Goal: Task Accomplishment & Management: Manage account settings

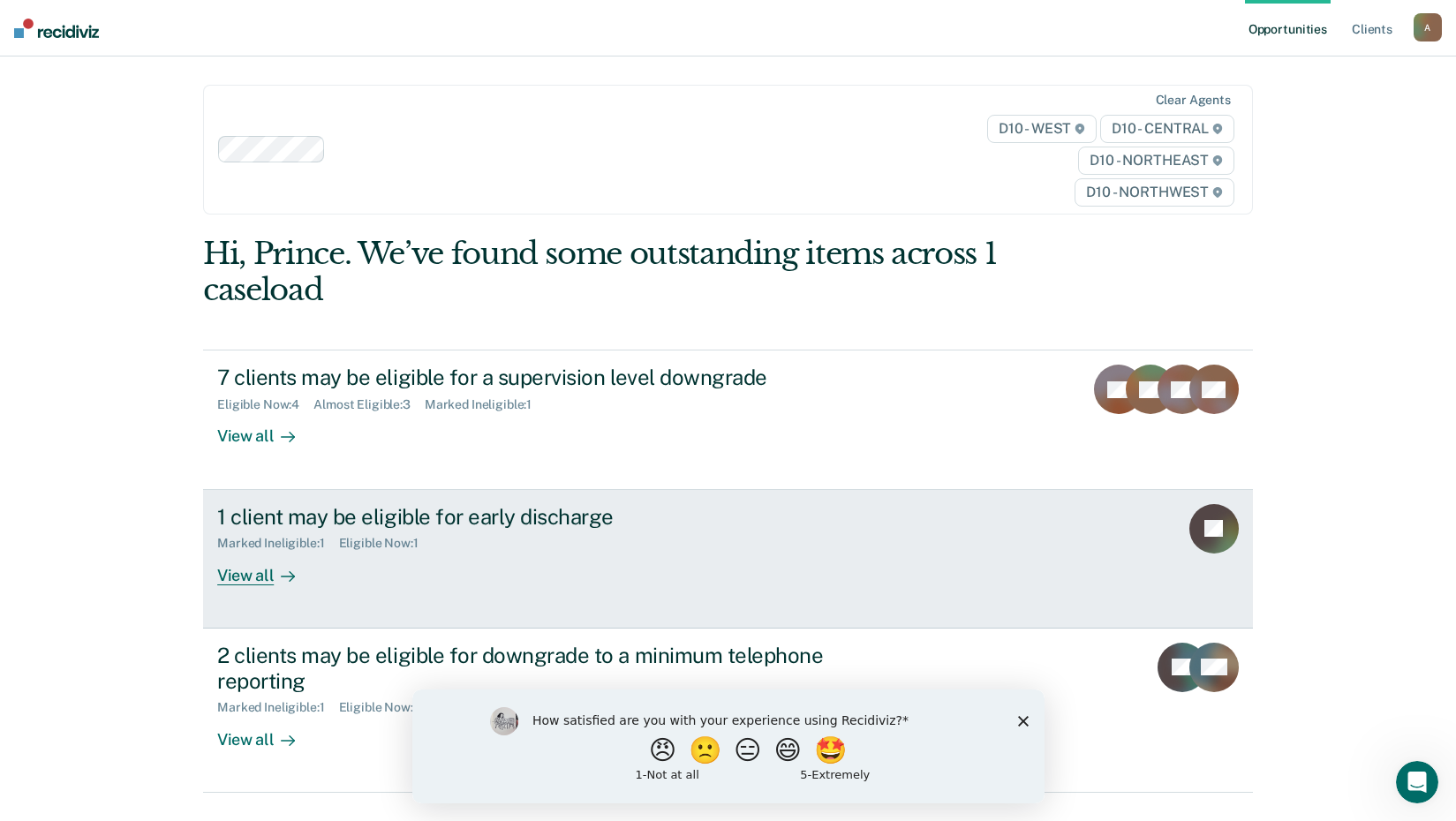
scroll to position [38, 0]
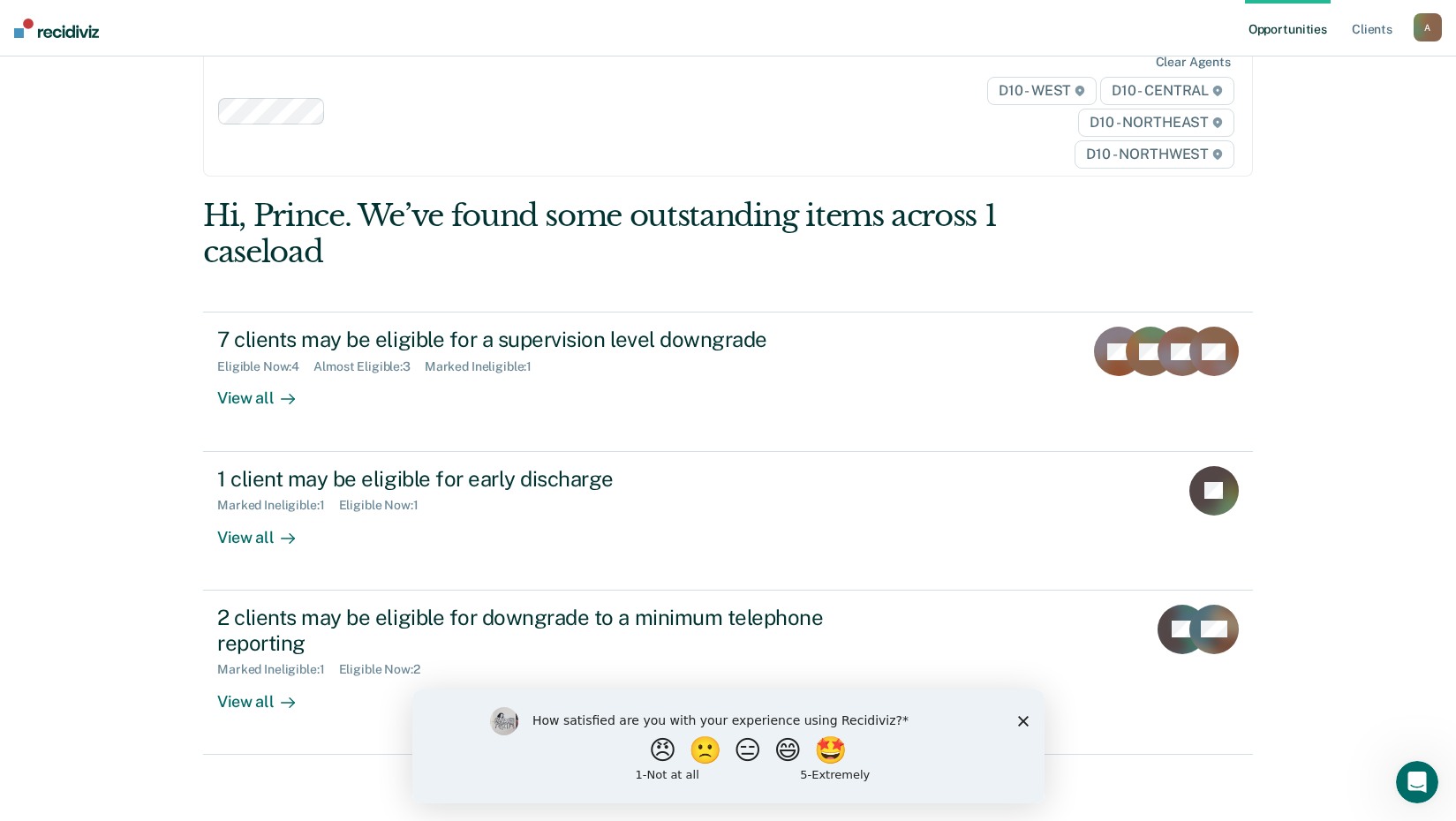
click at [1019, 723] on polygon "Close survey" at bounding box center [1022, 720] width 11 height 11
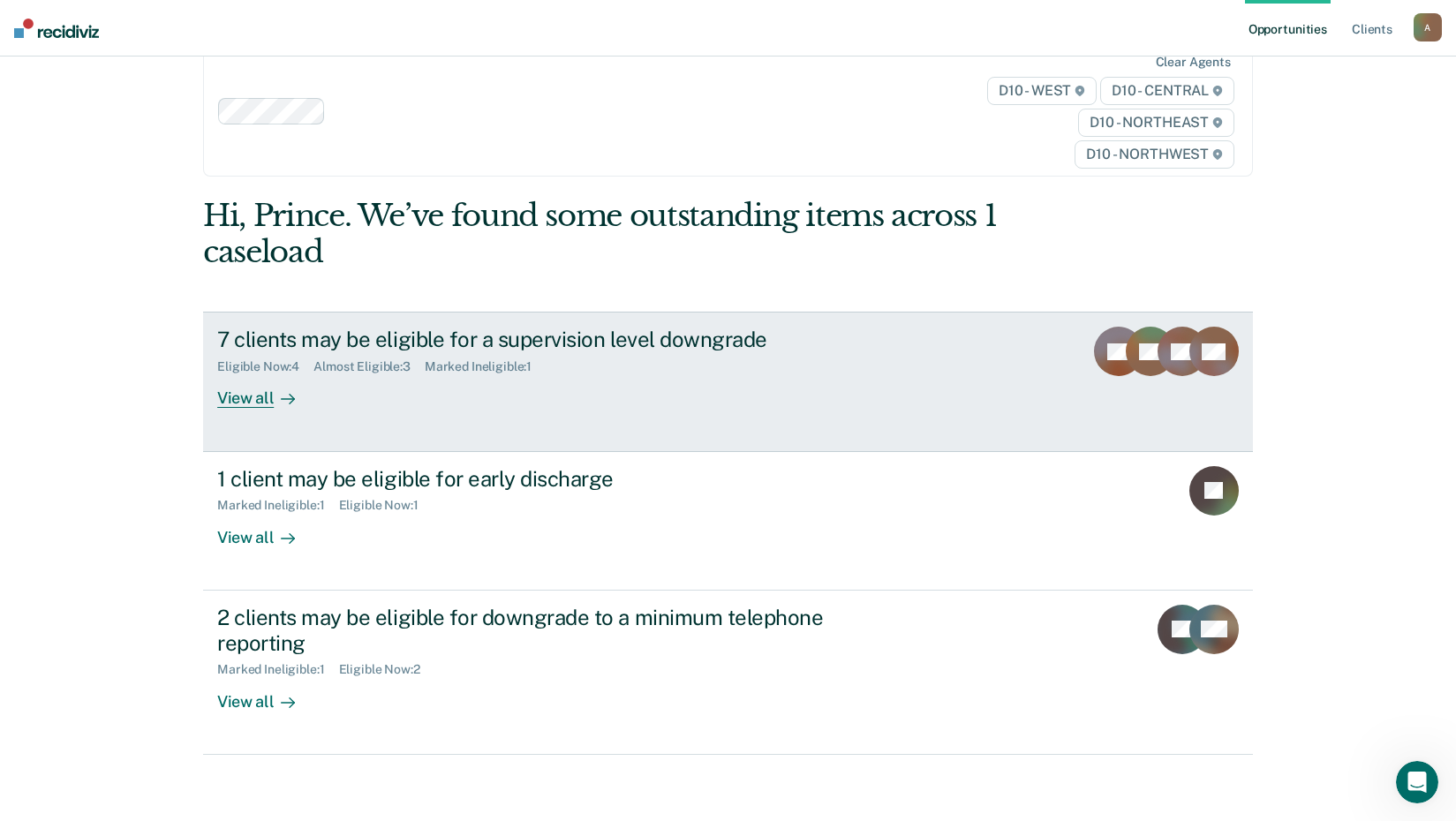
click at [1134, 370] on rect at bounding box center [1151, 351] width 50 height 50
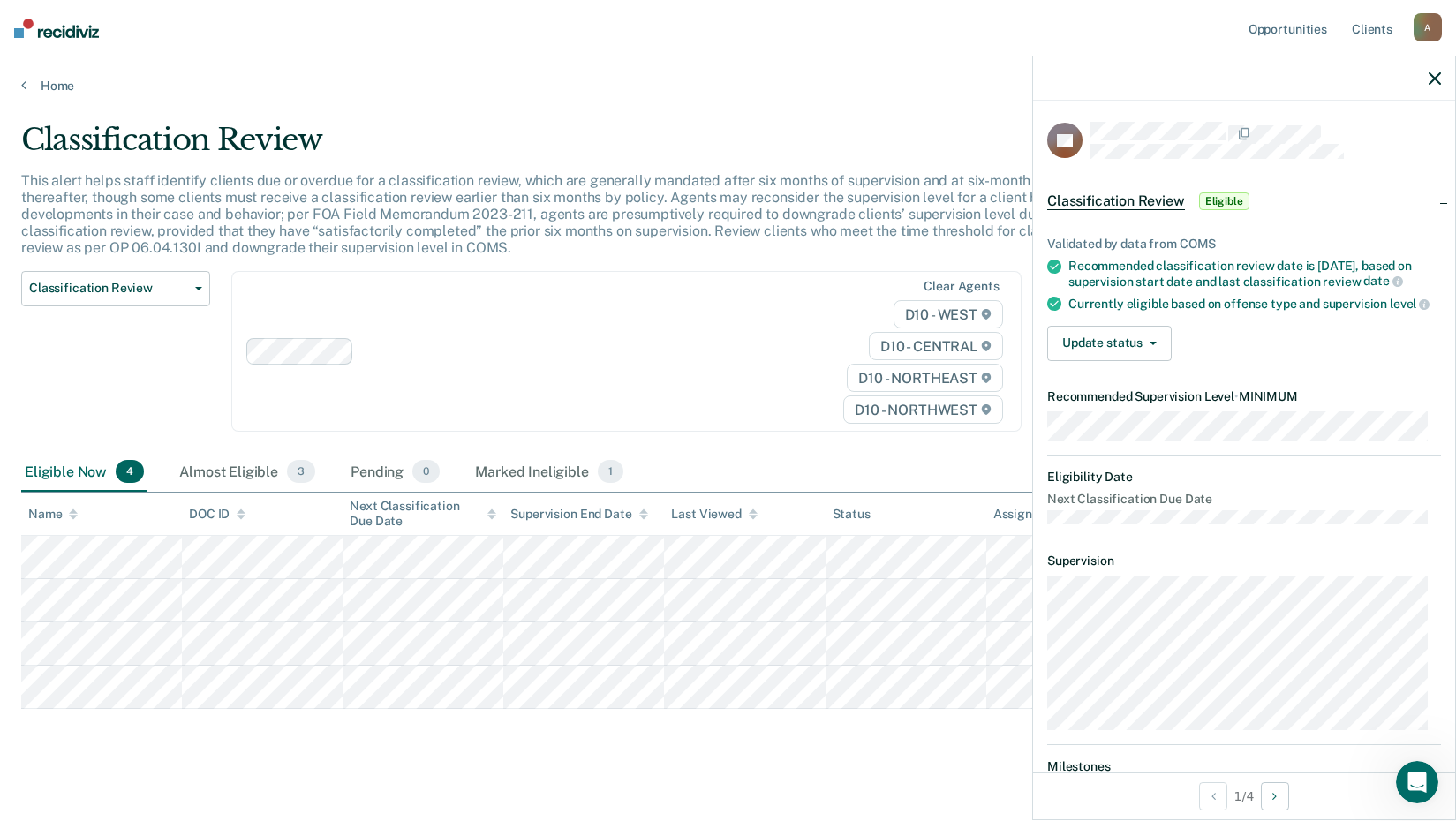
click at [1219, 202] on span "Eligible" at bounding box center [1224, 201] width 51 height 18
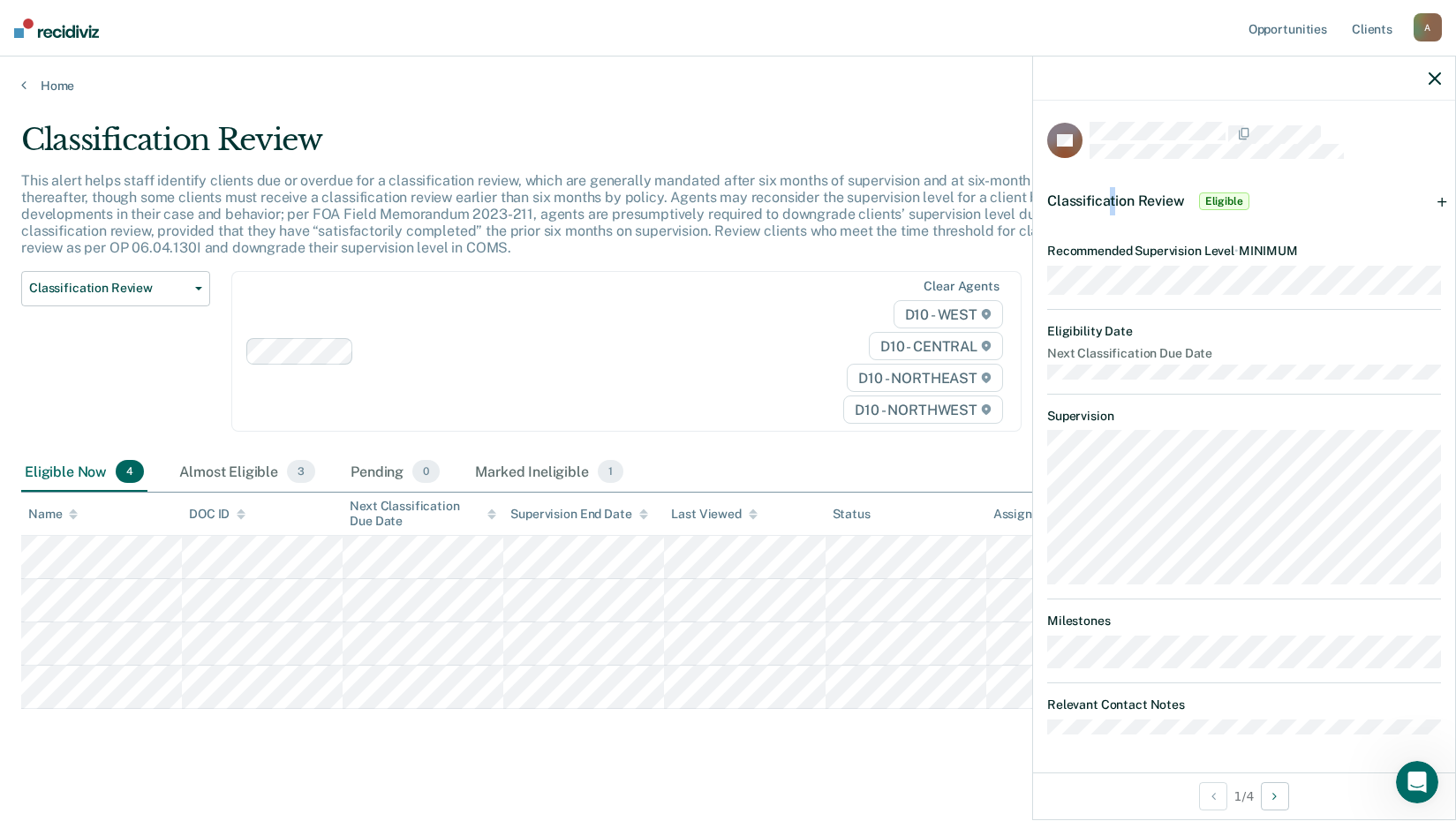
click at [1113, 206] on div "Classification Review Eligible" at bounding box center [1150, 201] width 205 height 28
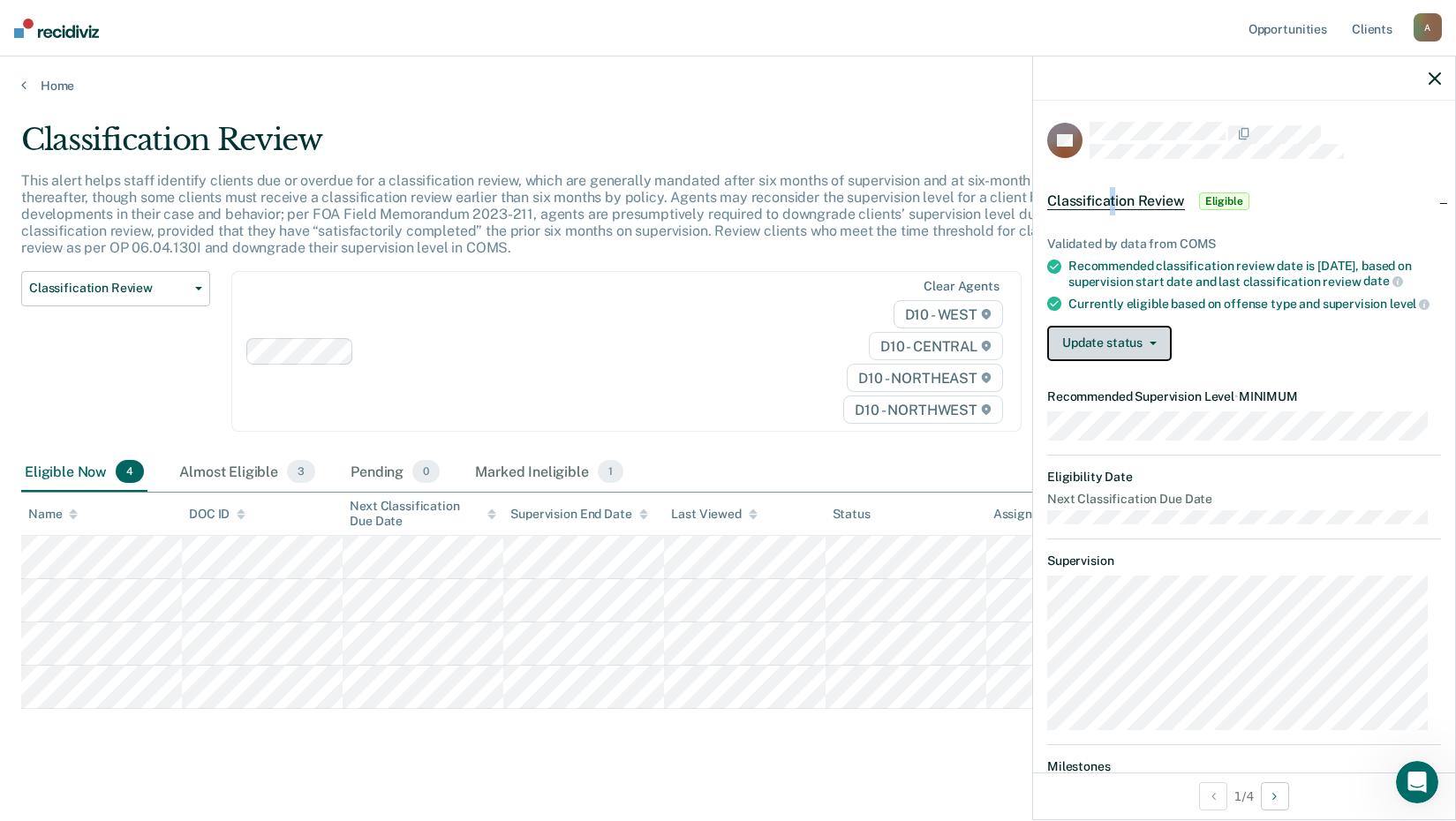
drag, startPoint x: 1113, startPoint y: 206, endPoint x: 1111, endPoint y: 359, distance: 153.0
click at [1111, 359] on button "Update status" at bounding box center [1110, 343] width 125 height 36
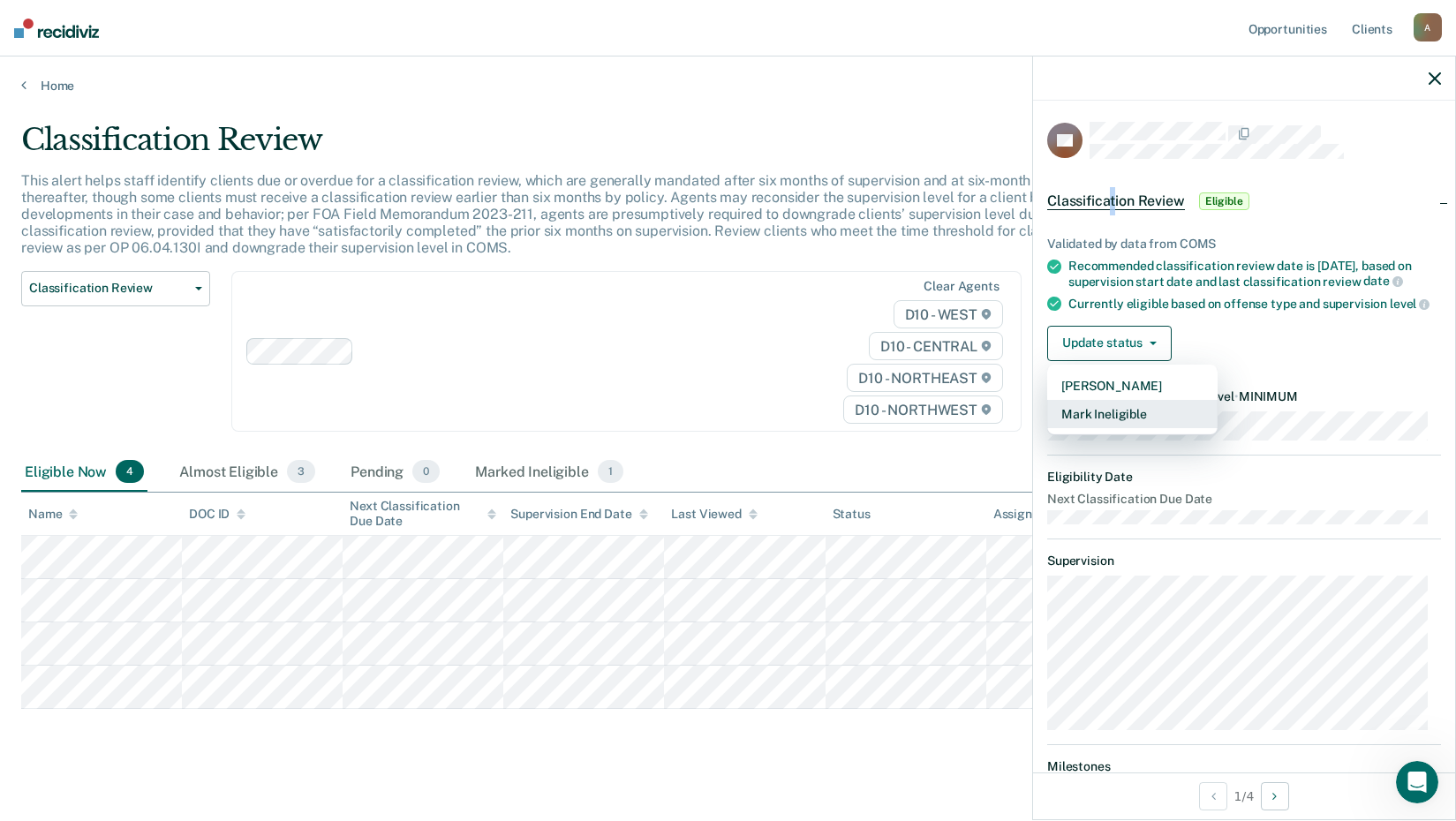
click at [1110, 428] on button "Mark Ineligible" at bounding box center [1133, 413] width 171 height 28
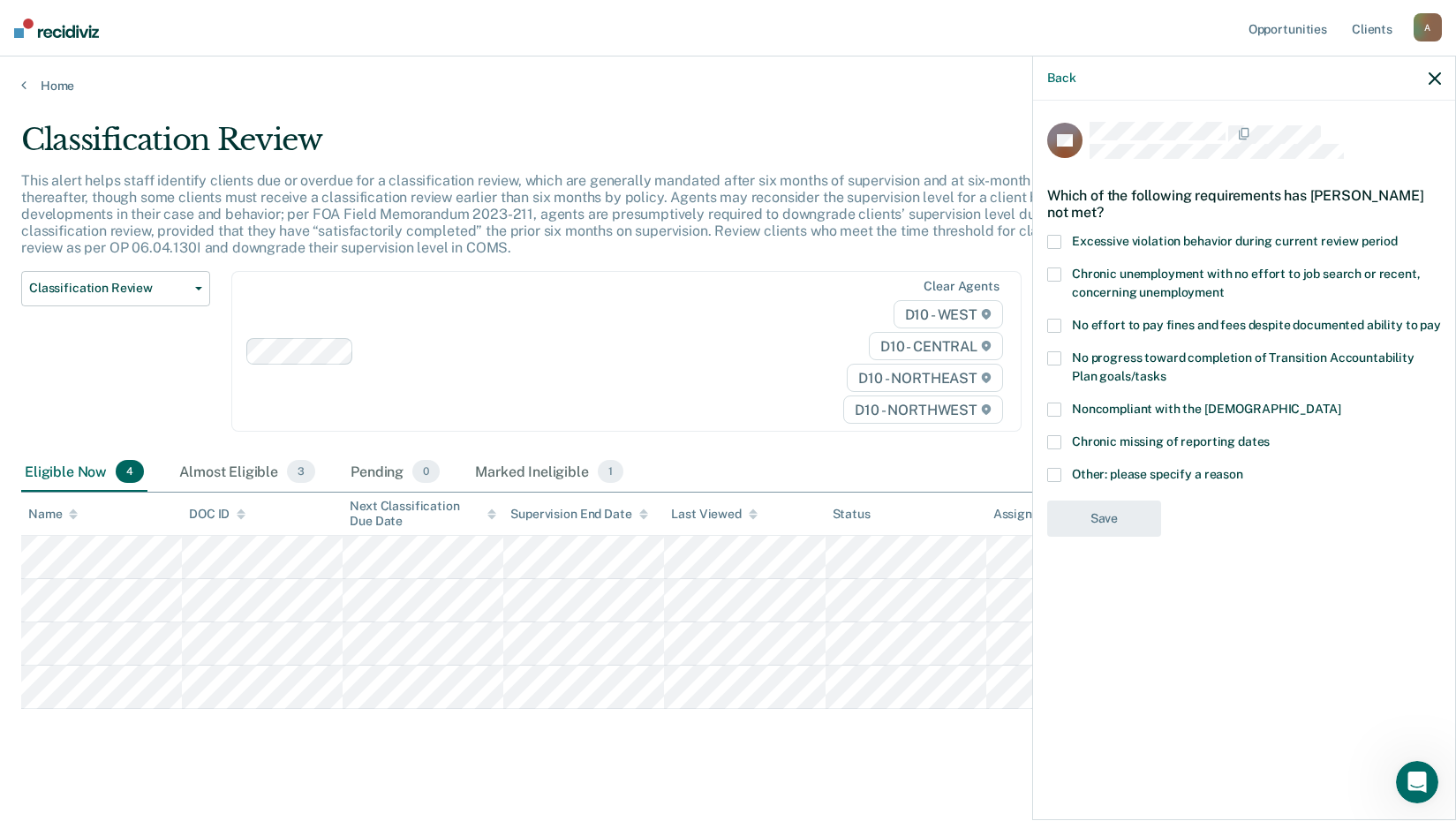
click at [1058, 477] on span at bounding box center [1054, 475] width 14 height 14
click at [1243, 468] on input "Other: please specify a reason" at bounding box center [1243, 468] width 0 height 0
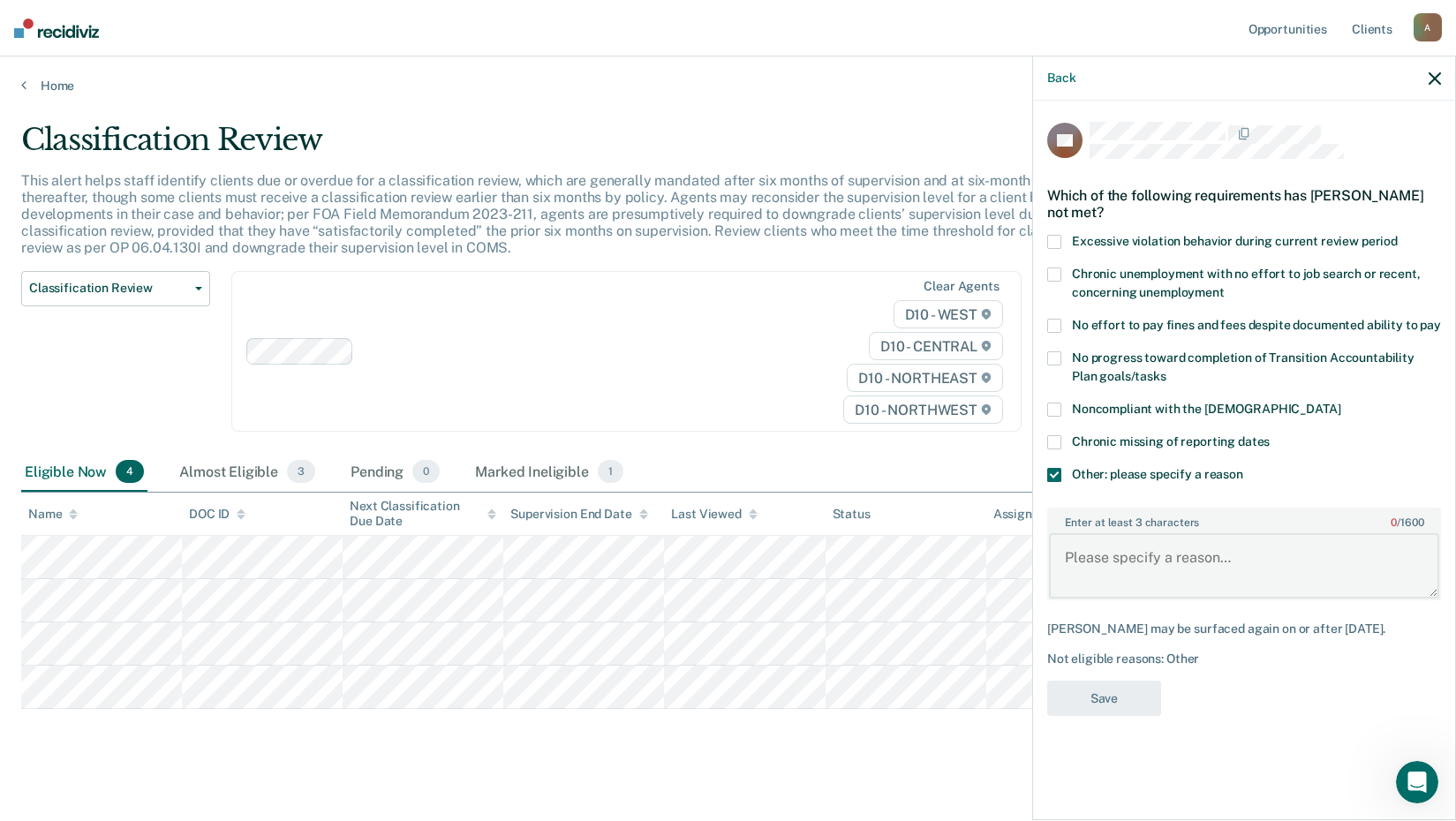
click at [1084, 567] on textarea "Enter at least 3 characters 0 / 1600" at bounding box center [1243, 566] width 390 height 65
drag, startPoint x: 1060, startPoint y: 558, endPoint x: 1418, endPoint y: 561, distance: 358.0
click at [1418, 561] on textarea "Early discharge request submitted to sentencing state" at bounding box center [1243, 566] width 390 height 65
type textarea "Early discharge request submitted to sentencing state"
click at [1086, 694] on button "Save" at bounding box center [1104, 698] width 114 height 36
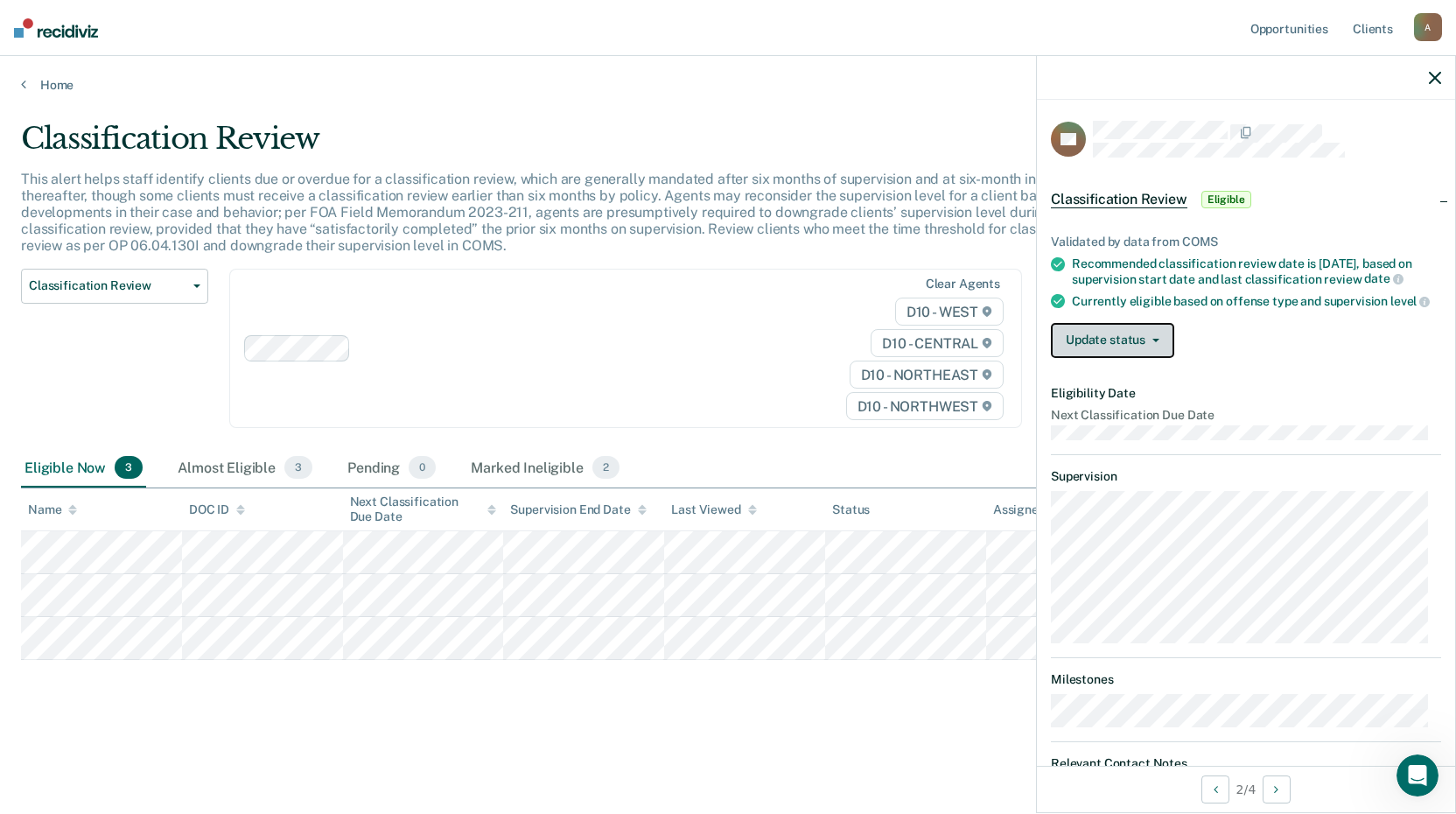
click at [1104, 358] on button "Update status" at bounding box center [1113, 340] width 124 height 35
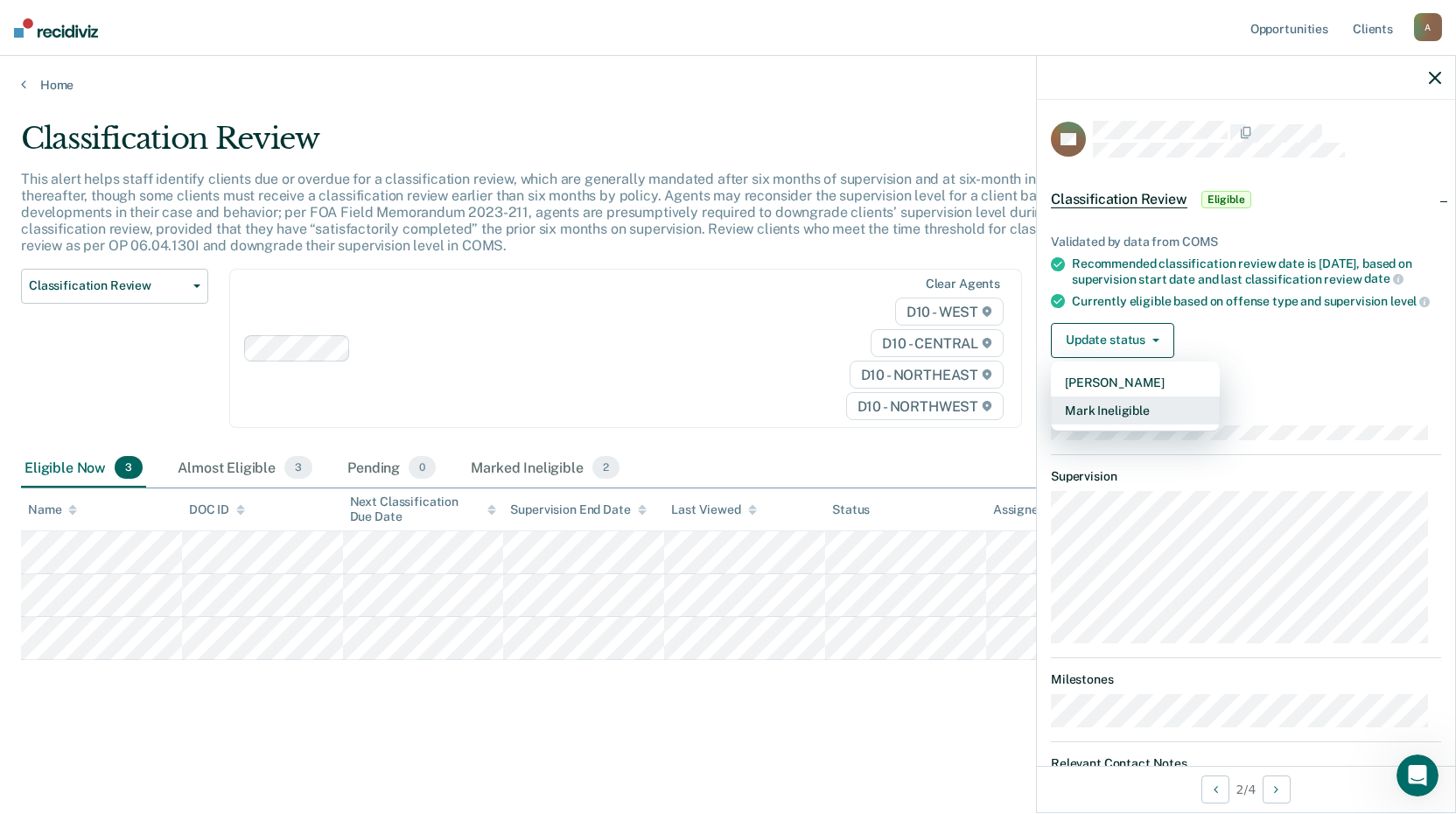
click at [1088, 425] on button "Mark Ineligible" at bounding box center [1136, 410] width 169 height 28
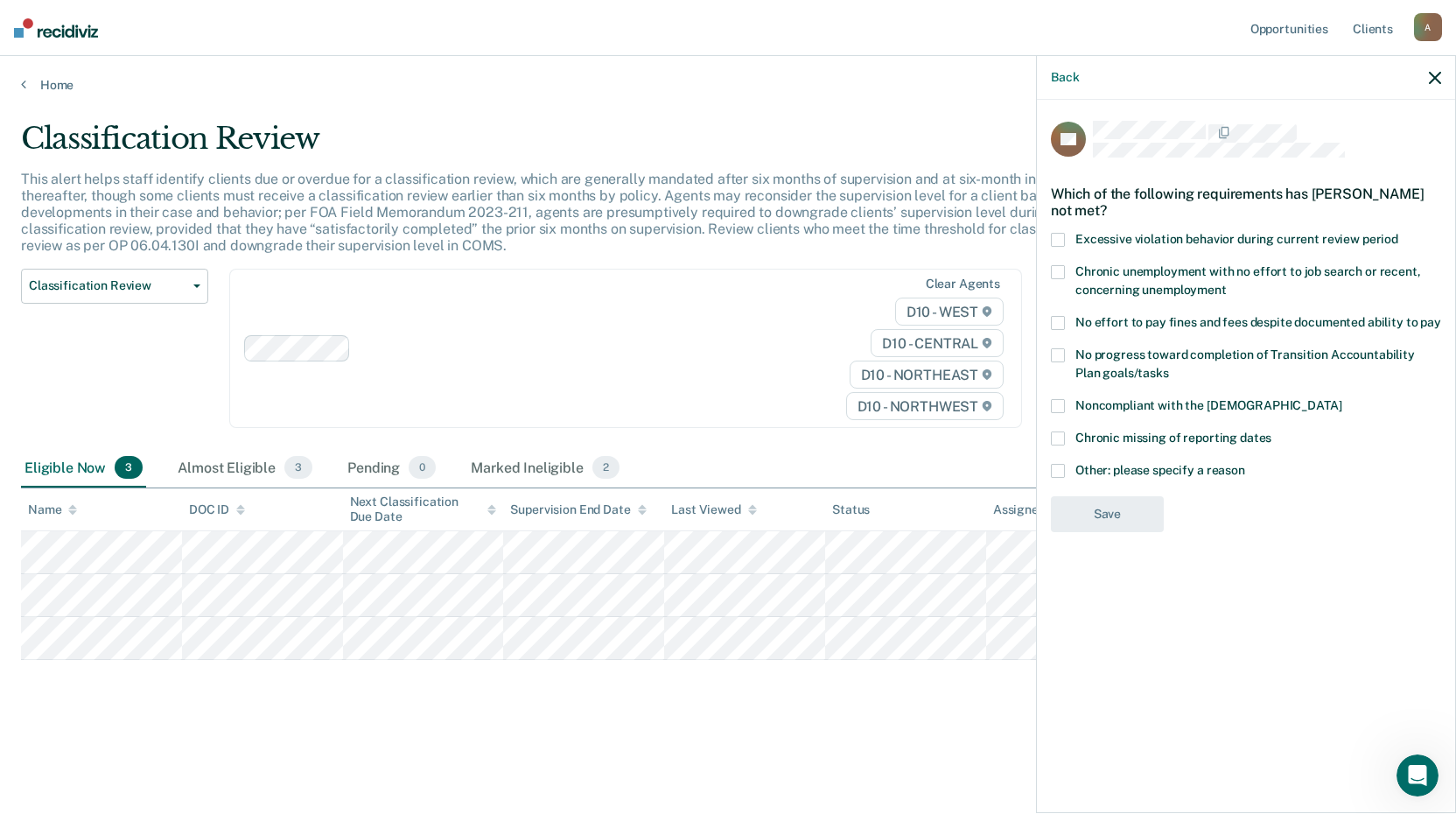
click at [1063, 483] on div "Other: please specify a reason" at bounding box center [1246, 480] width 390 height 32
click at [1058, 468] on span at bounding box center [1058, 471] width 14 height 14
click at [1246, 464] on input "Other: please specify a reason" at bounding box center [1246, 464] width 0 height 0
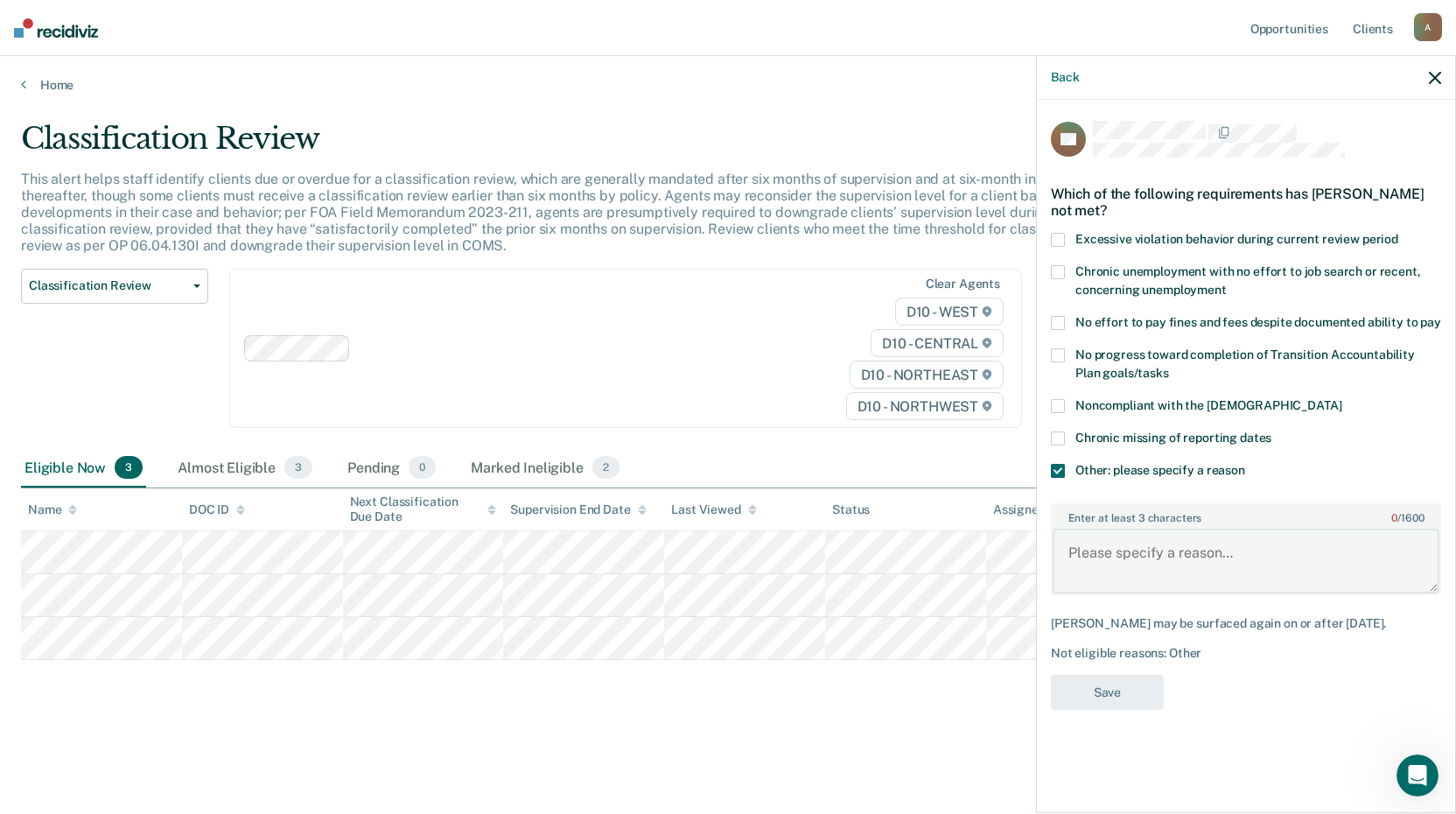
click at [1094, 562] on textarea "Enter at least 3 characters 0 / 1600" at bounding box center [1246, 561] width 386 height 65
paste textarea "Early discharge request submitted to sentencing state"
type textarea "Early discharge request submitted to sentencing state"
click at [1124, 683] on button "Save" at bounding box center [1107, 692] width 113 height 35
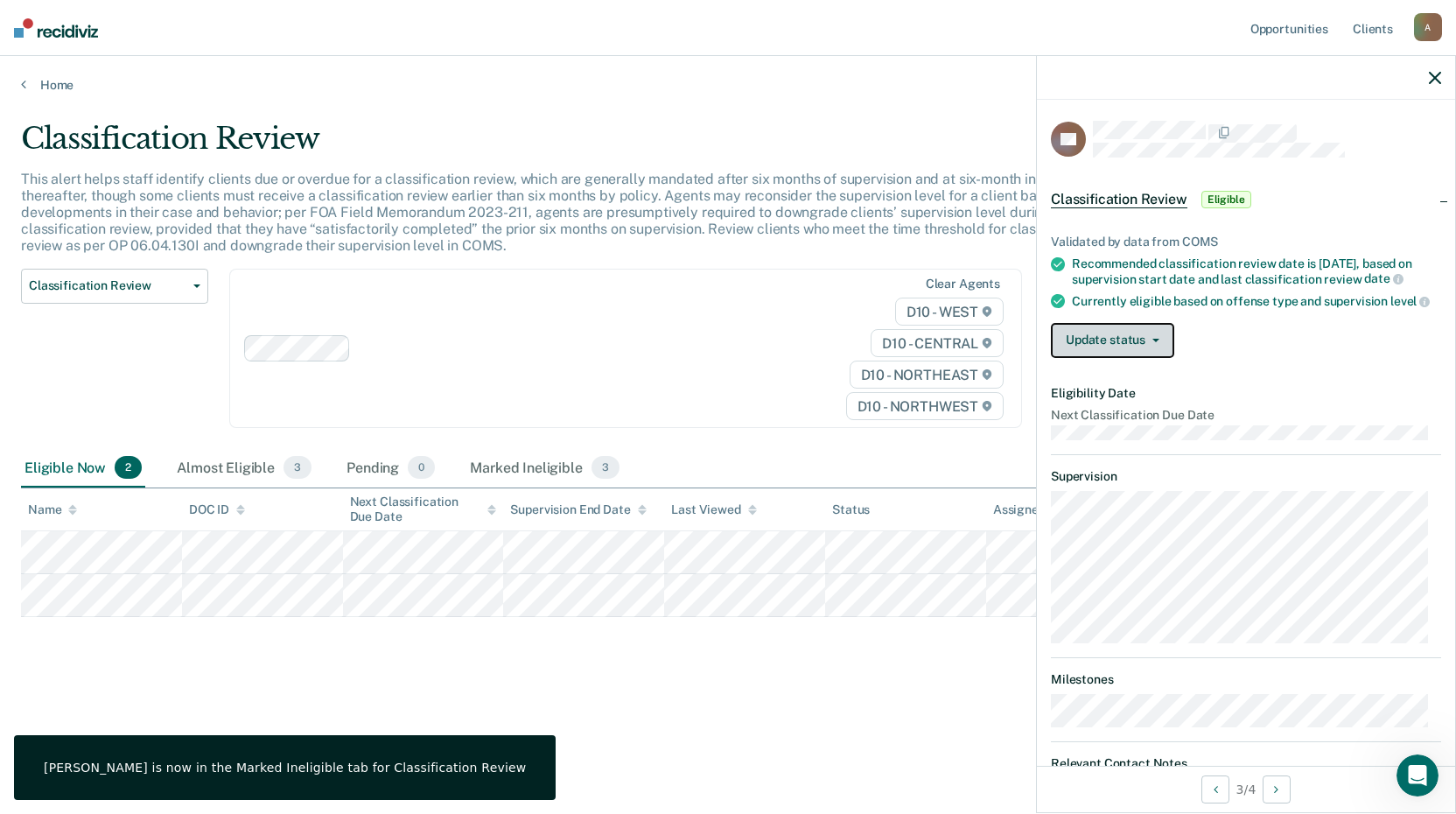
click at [1098, 358] on button "Update status" at bounding box center [1113, 340] width 124 height 35
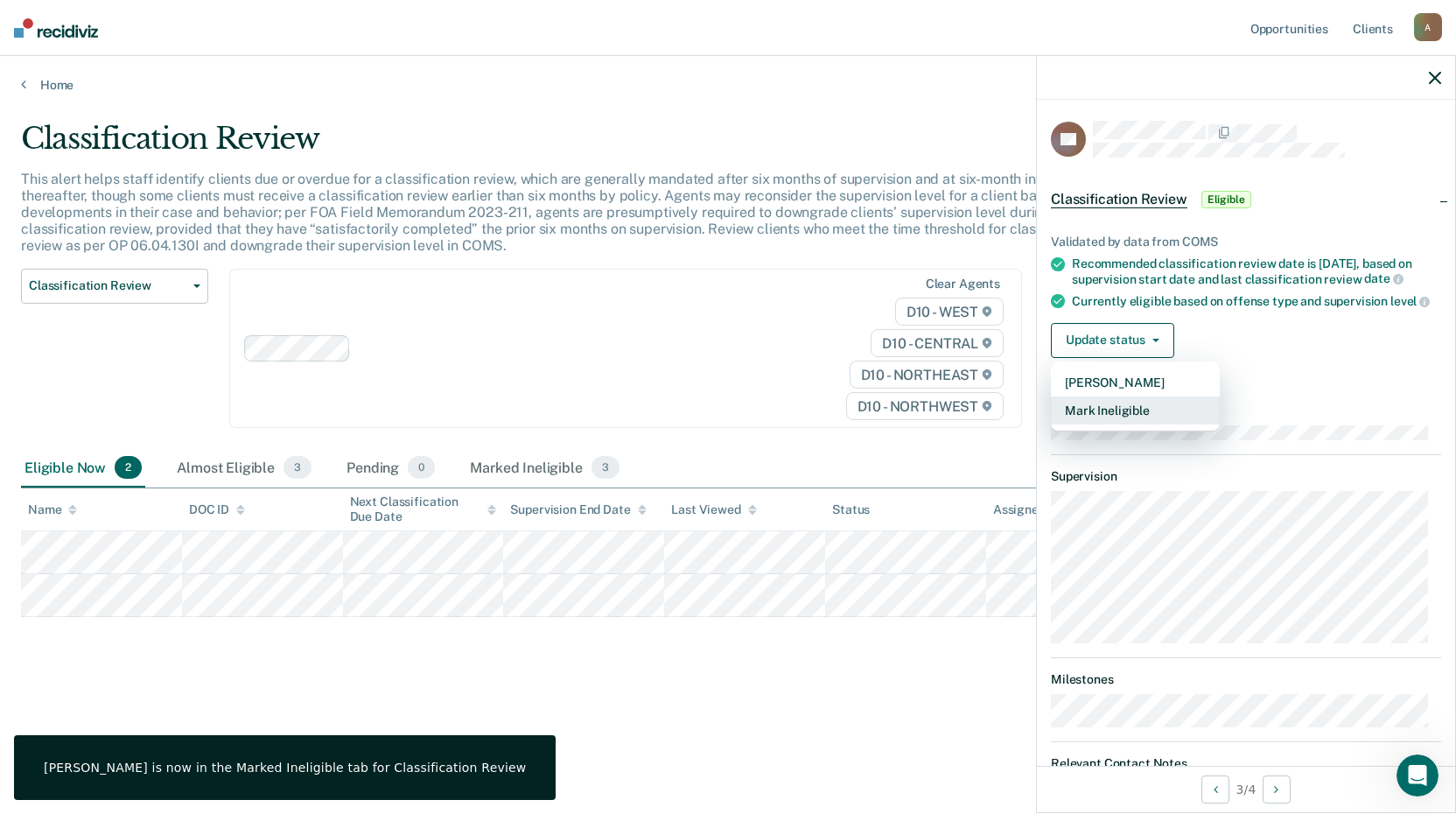
click at [1092, 423] on button "Mark Ineligible" at bounding box center [1136, 410] width 169 height 28
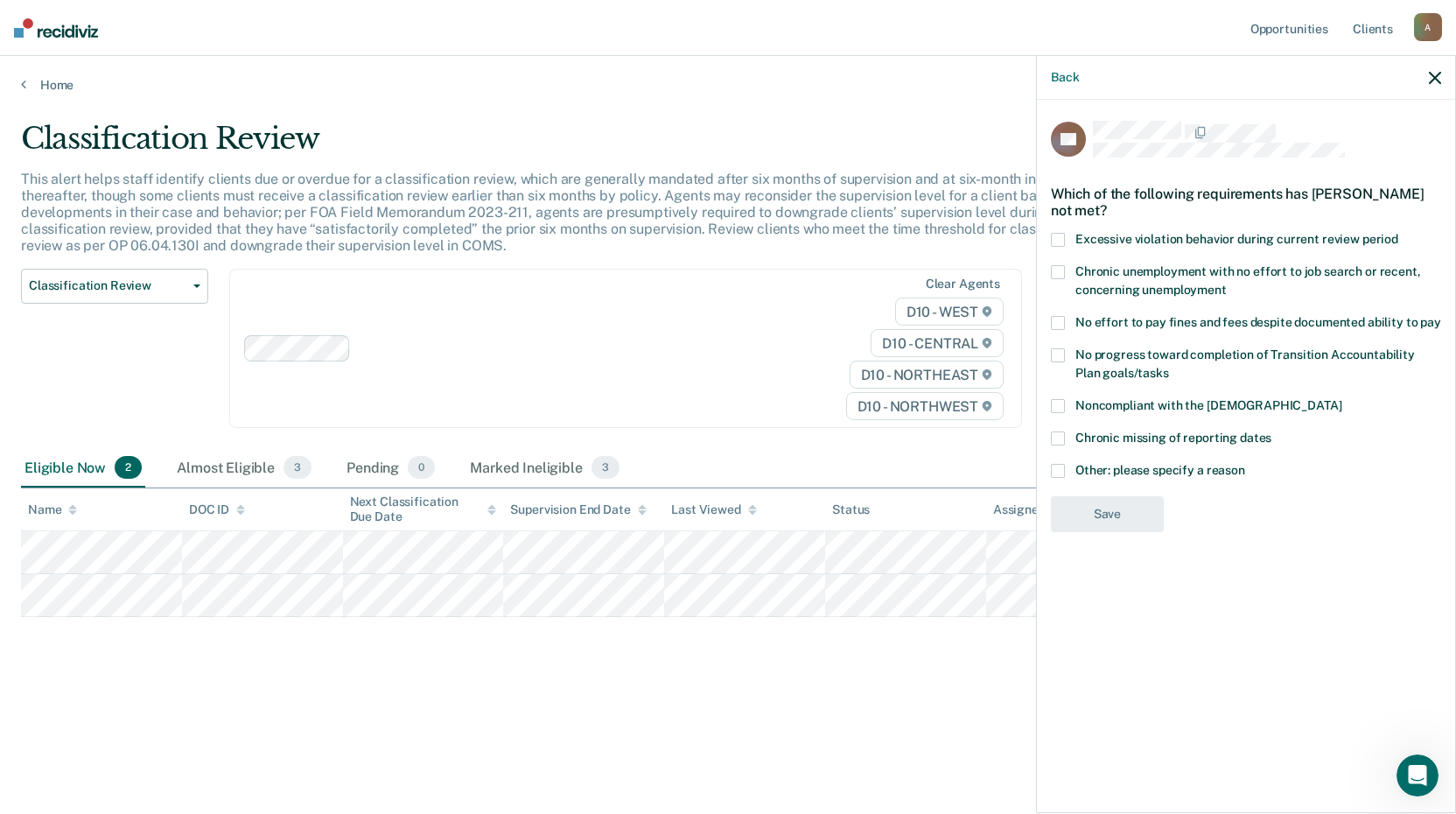
click at [1063, 472] on span at bounding box center [1058, 471] width 14 height 14
click at [1246, 464] on input "Other: please specify a reason" at bounding box center [1246, 464] width 0 height 0
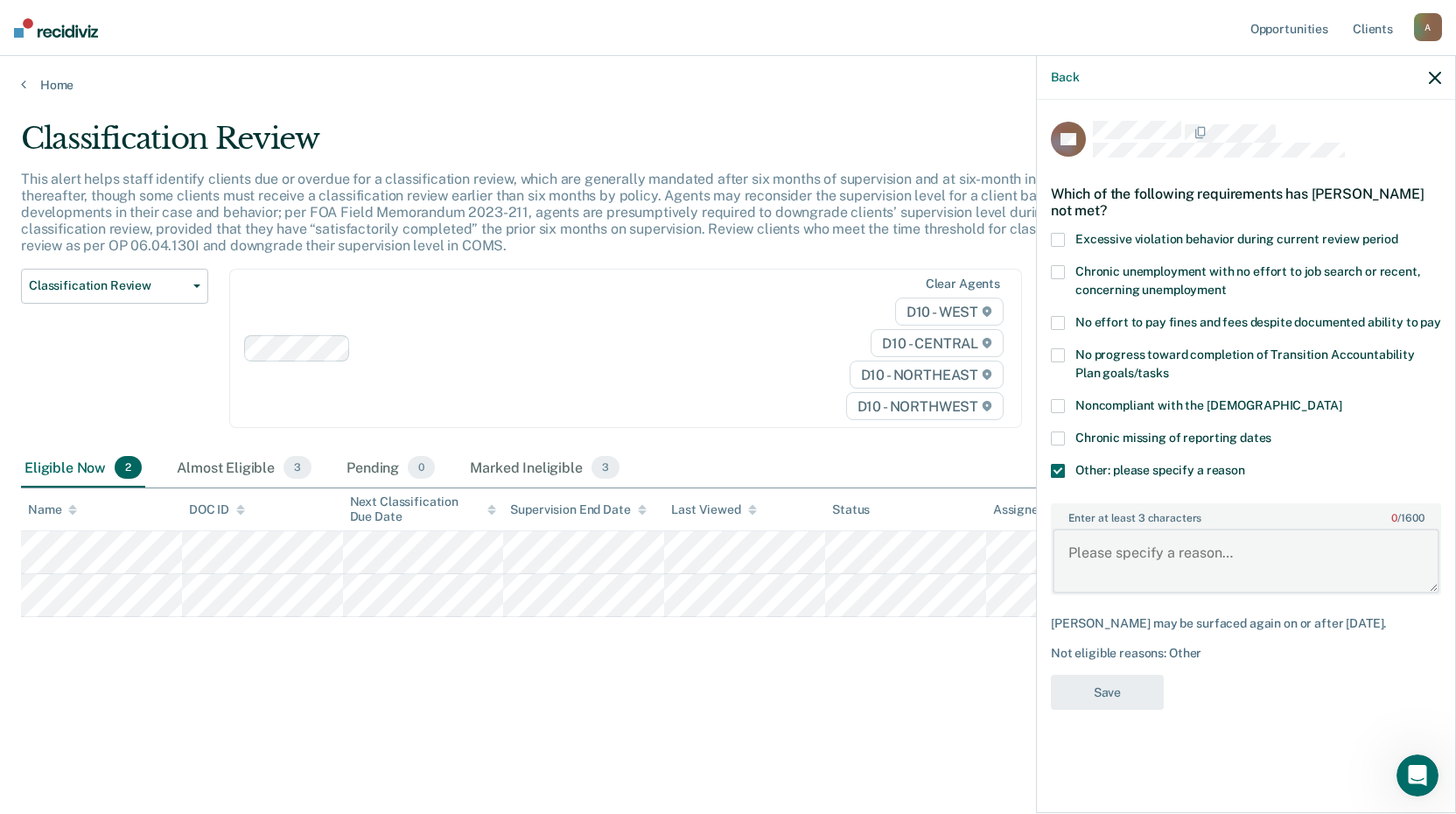
click at [1136, 543] on textarea "Enter at least 3 characters 0 / 1600" at bounding box center [1246, 561] width 386 height 65
paste textarea "Early discharge request submitted to sentencing state"
type textarea "Early discharge request submitted to sentencing state"
click at [1118, 681] on button "Save" at bounding box center [1107, 692] width 113 height 35
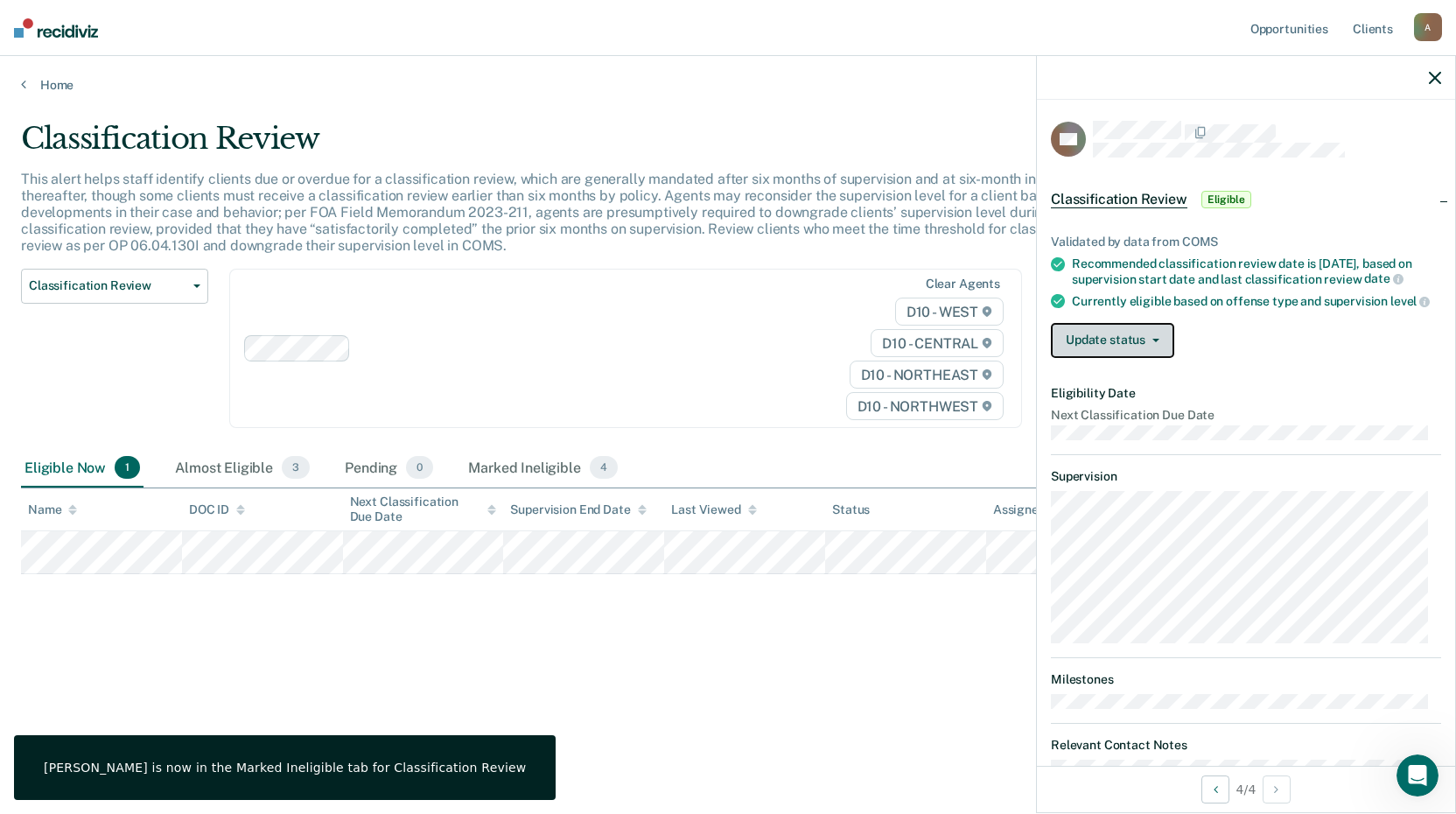
click at [1097, 358] on button "Update status" at bounding box center [1113, 340] width 124 height 35
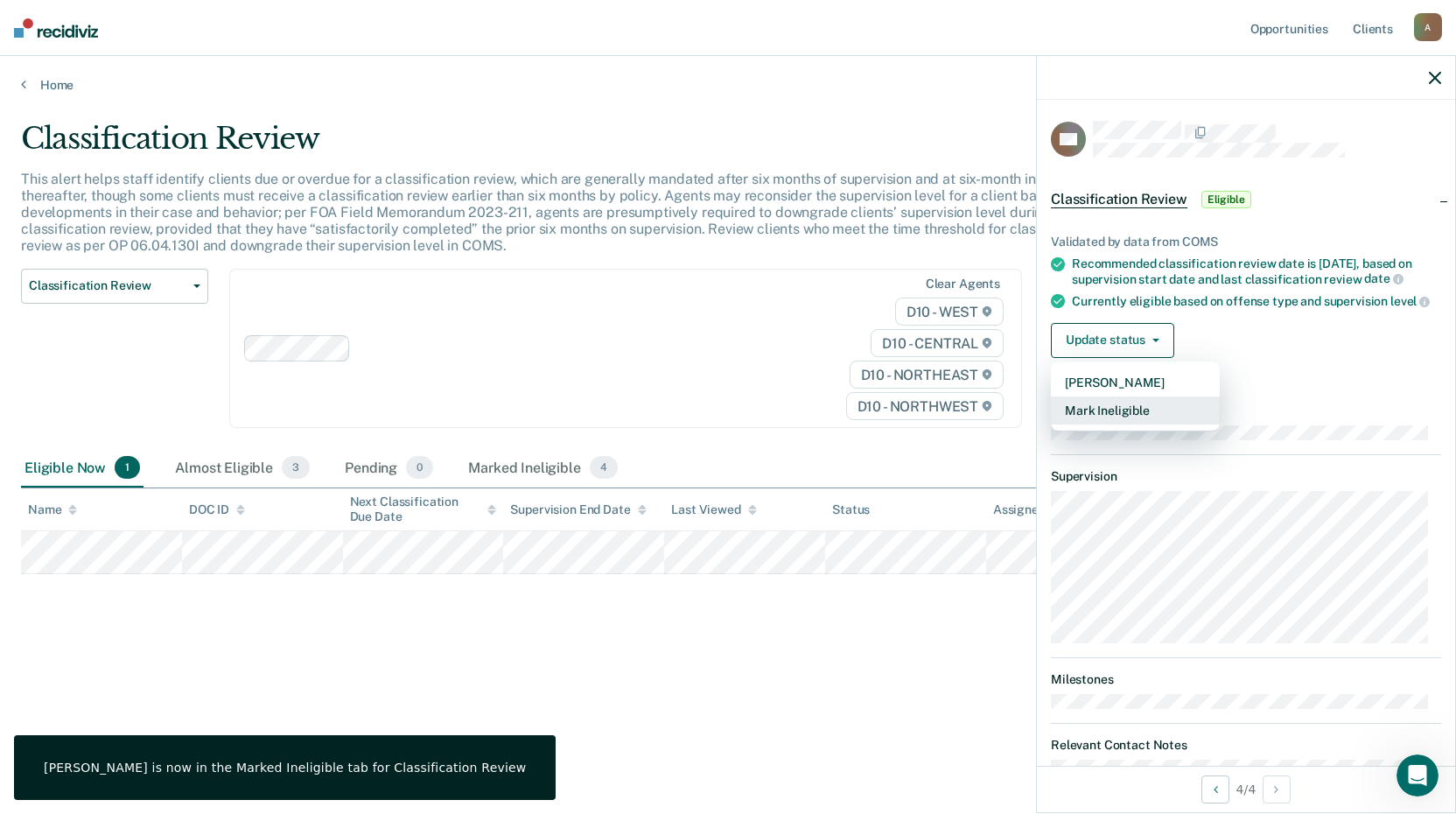
click at [1094, 423] on button "Mark Ineligible" at bounding box center [1136, 410] width 169 height 28
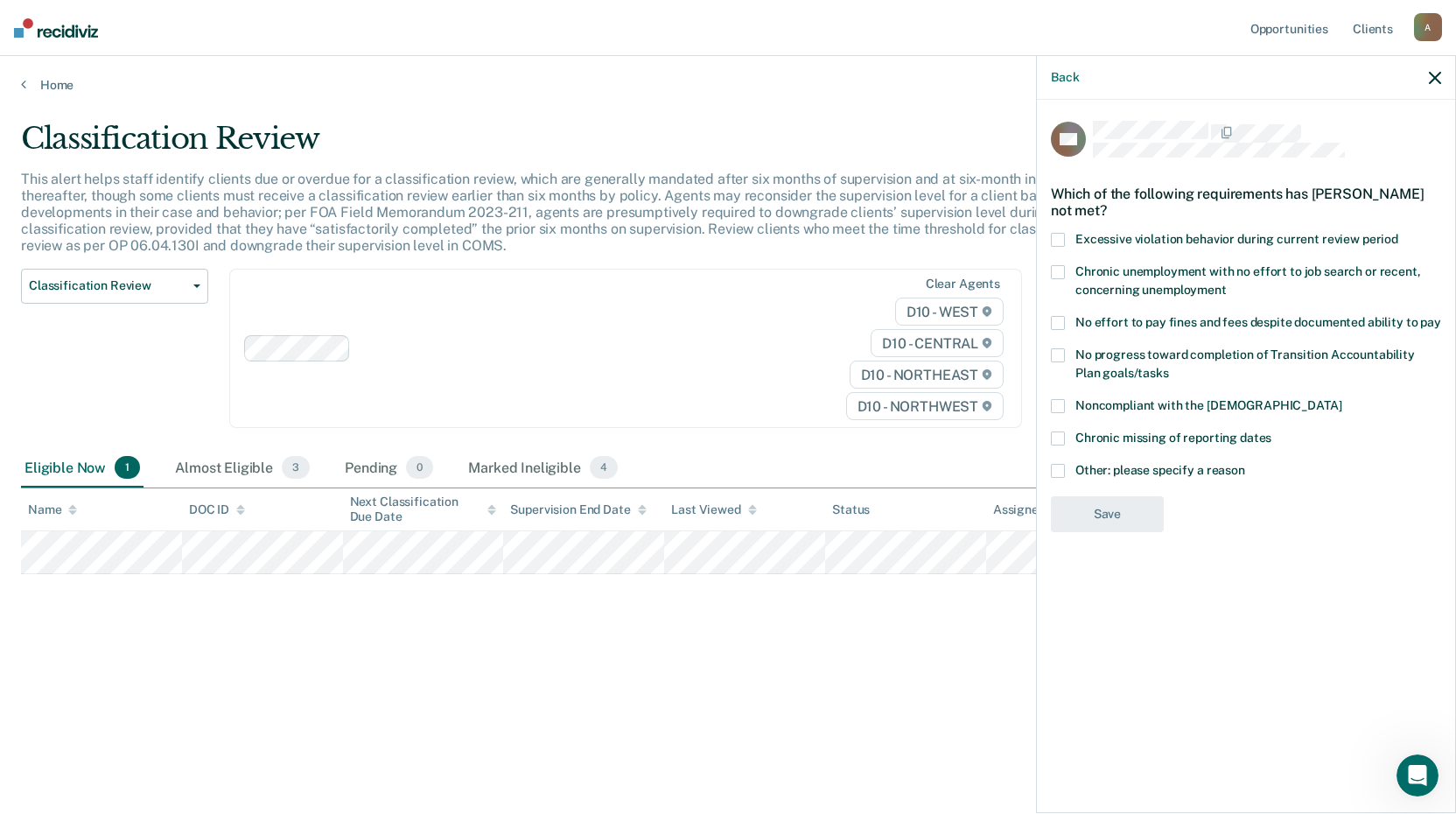
click at [1061, 469] on span at bounding box center [1058, 471] width 14 height 14
click at [1246, 464] on input "Other: please specify a reason" at bounding box center [1246, 464] width 0 height 0
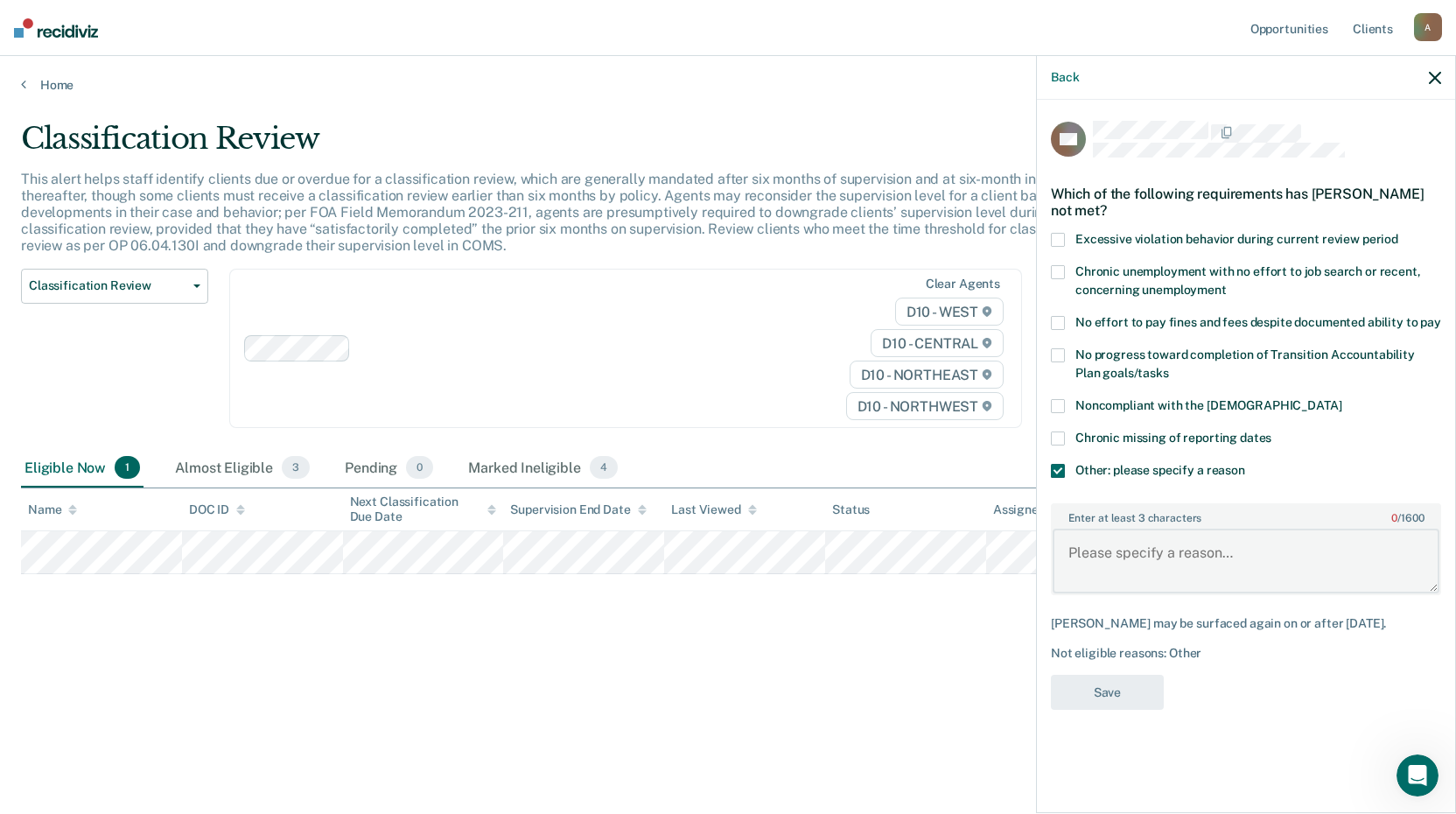
click at [1128, 555] on textarea "Enter at least 3 characters 0 / 1600" at bounding box center [1246, 561] width 386 height 65
paste textarea "Early discharge request submitted to sentencing state"
type textarea "Early discharge request submitted to sentencing state"
click at [1131, 691] on button "Save" at bounding box center [1107, 692] width 113 height 35
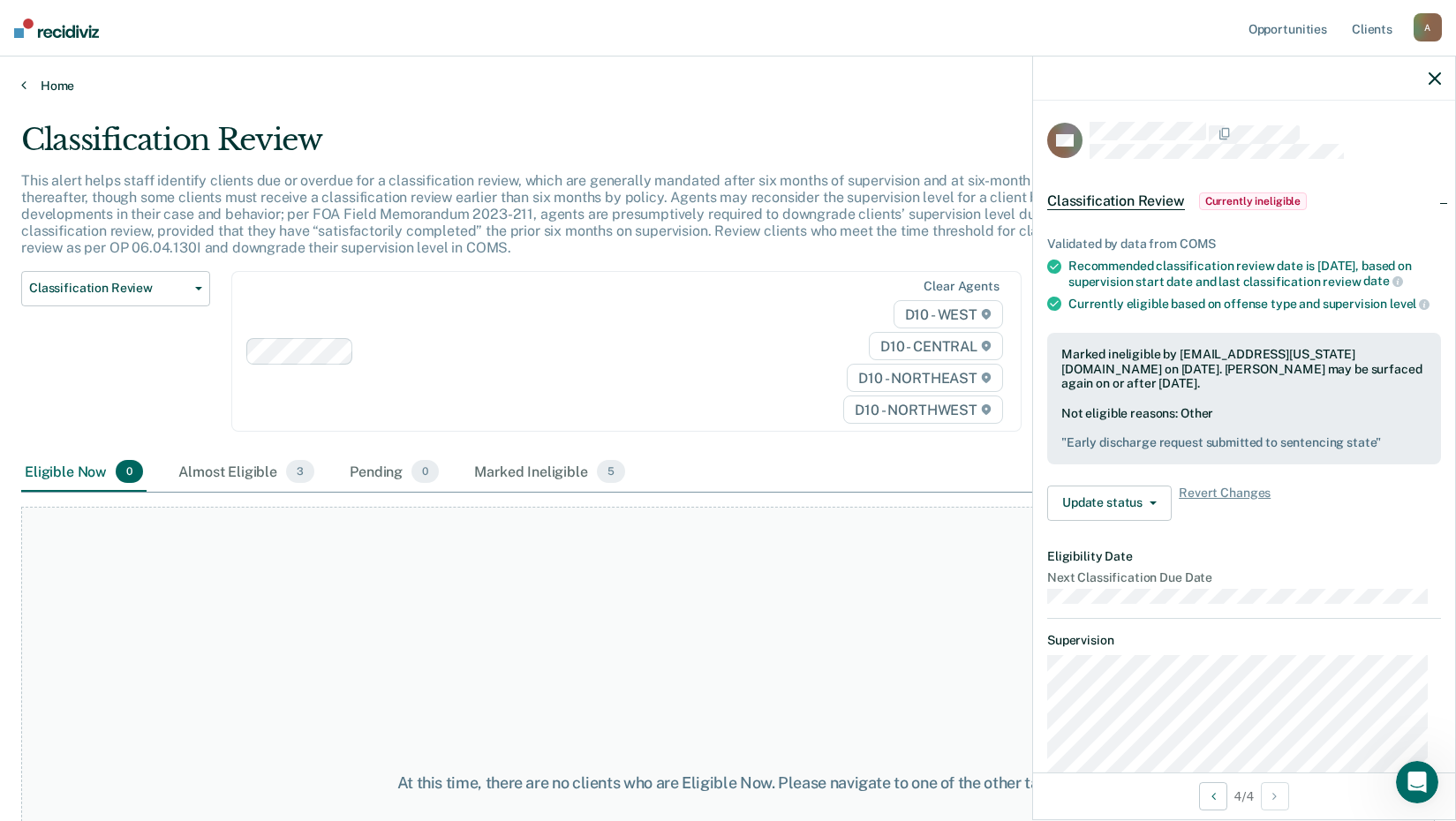
click at [28, 85] on link "Home" at bounding box center [727, 85] width 1413 height 16
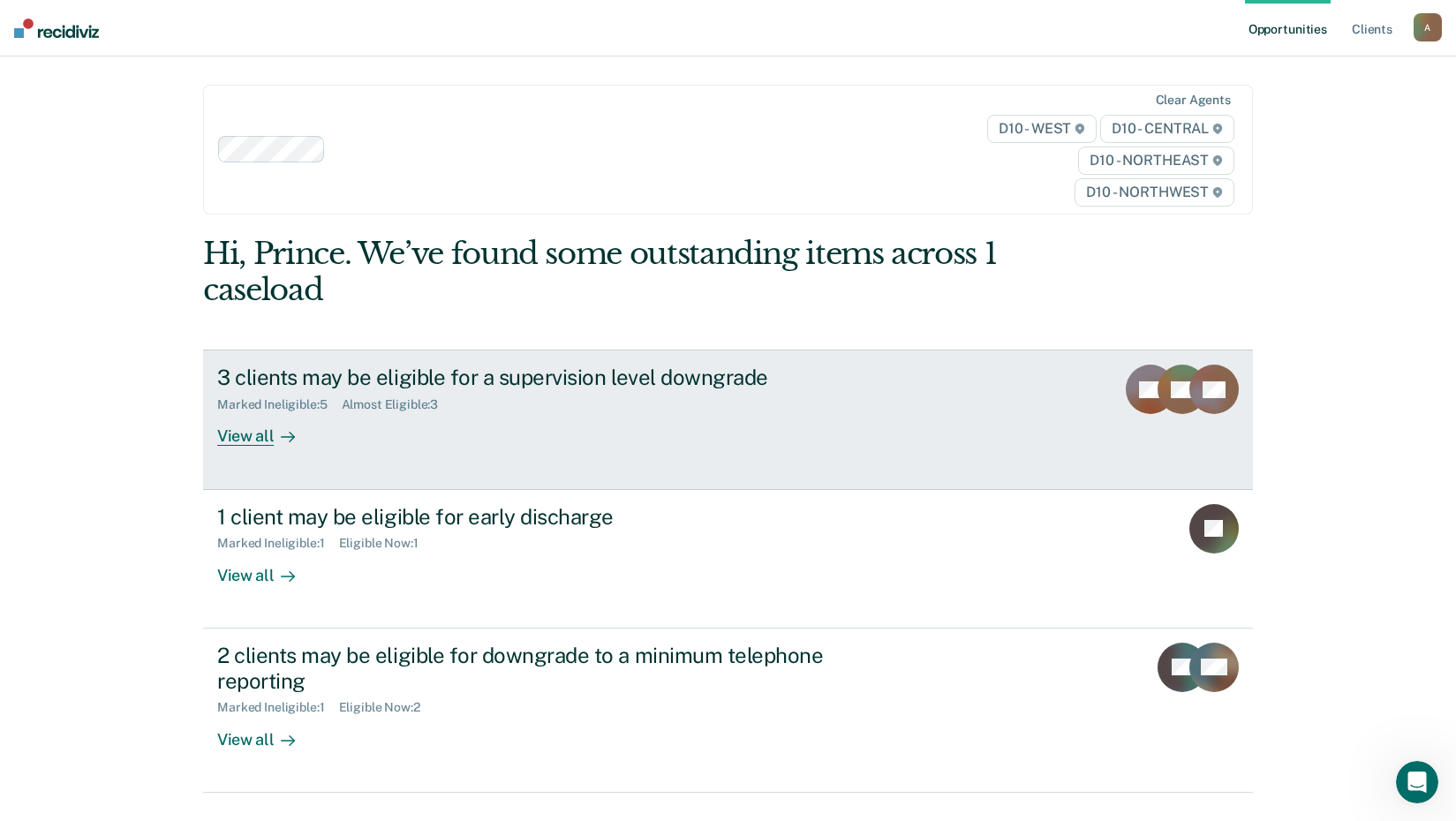
click at [261, 443] on div "View all" at bounding box center [267, 429] width 99 height 35
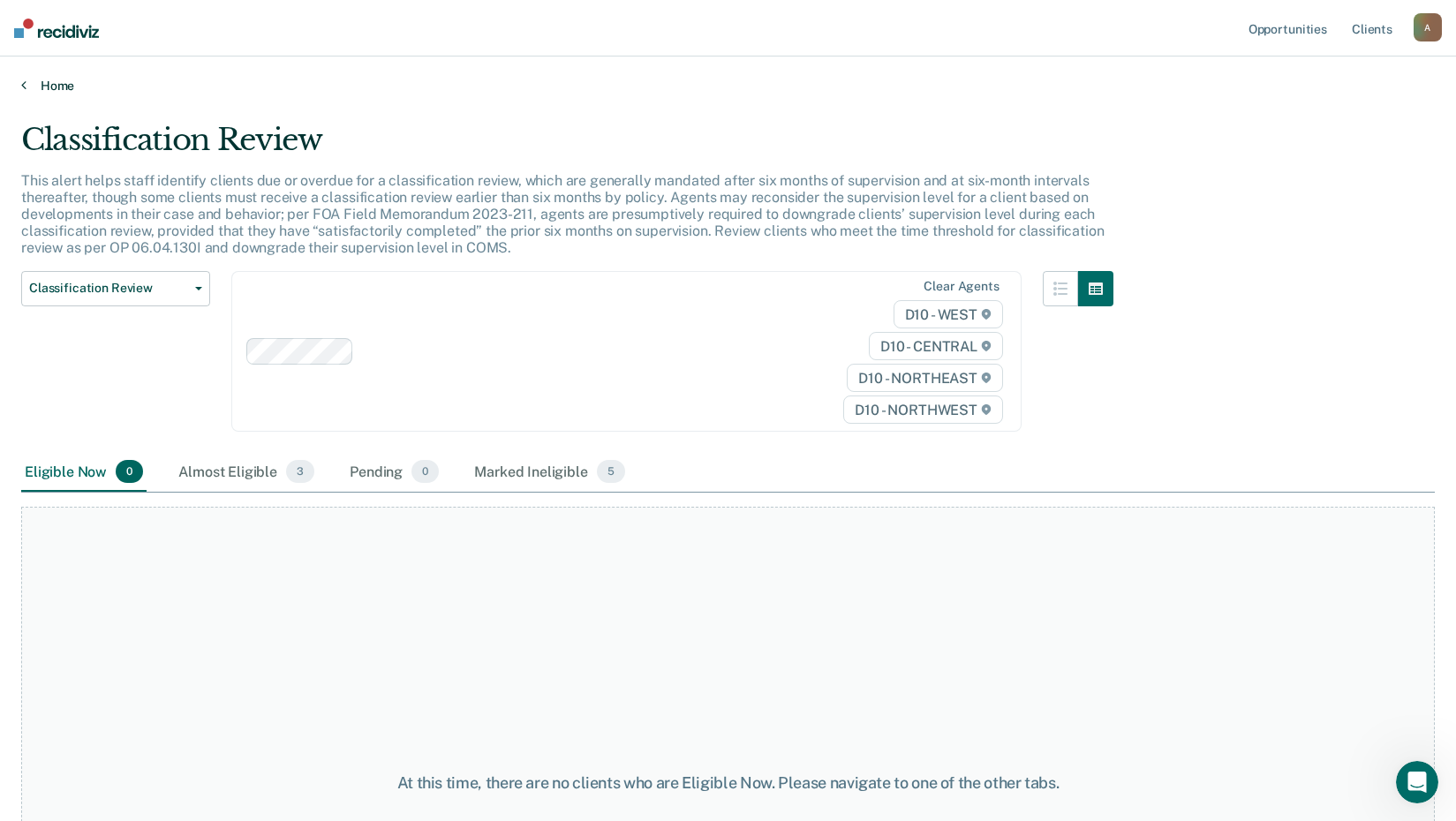
click at [23, 89] on icon at bounding box center [23, 84] width 5 height 14
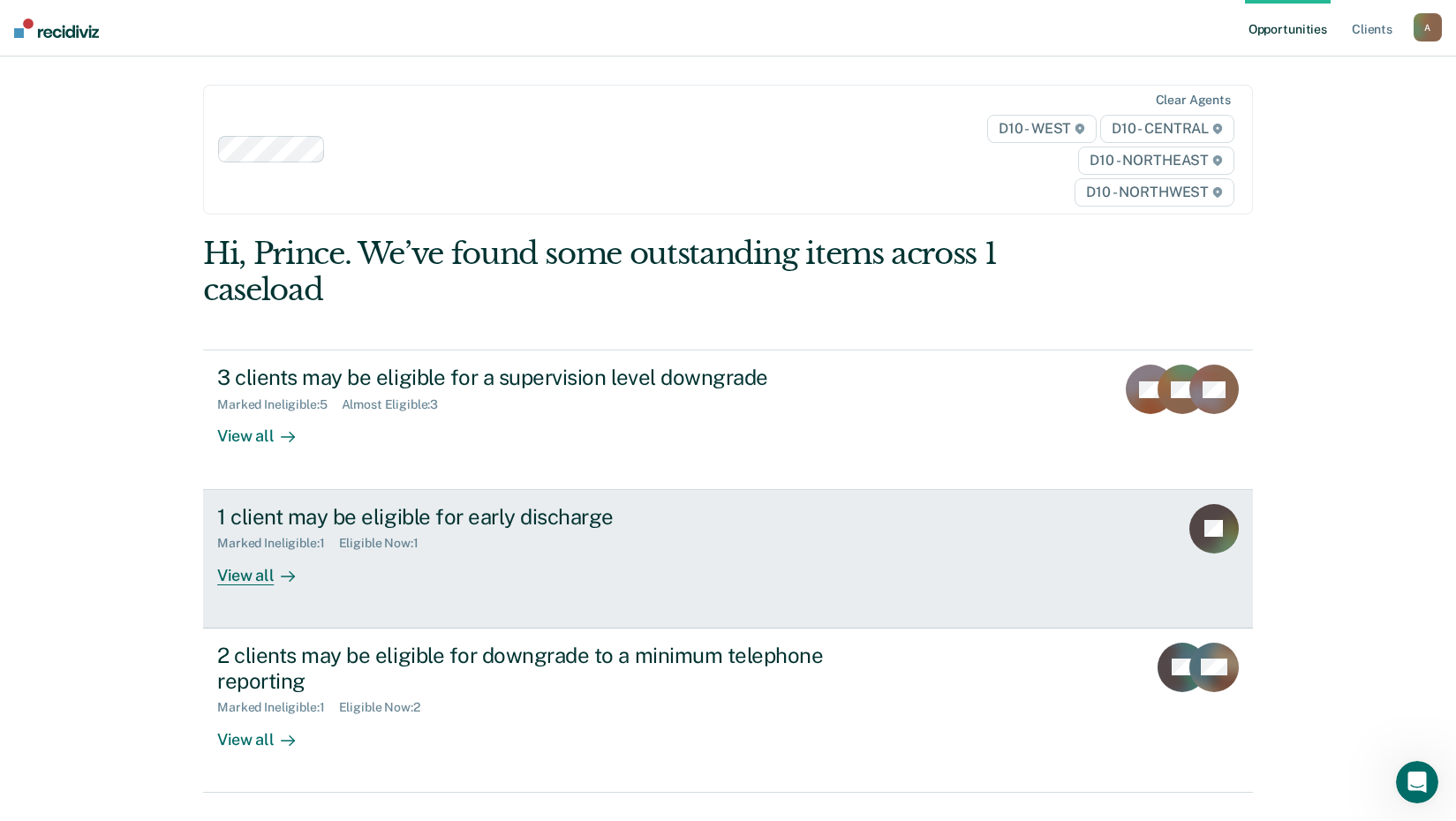
click at [237, 575] on div "View all" at bounding box center [267, 567] width 99 height 35
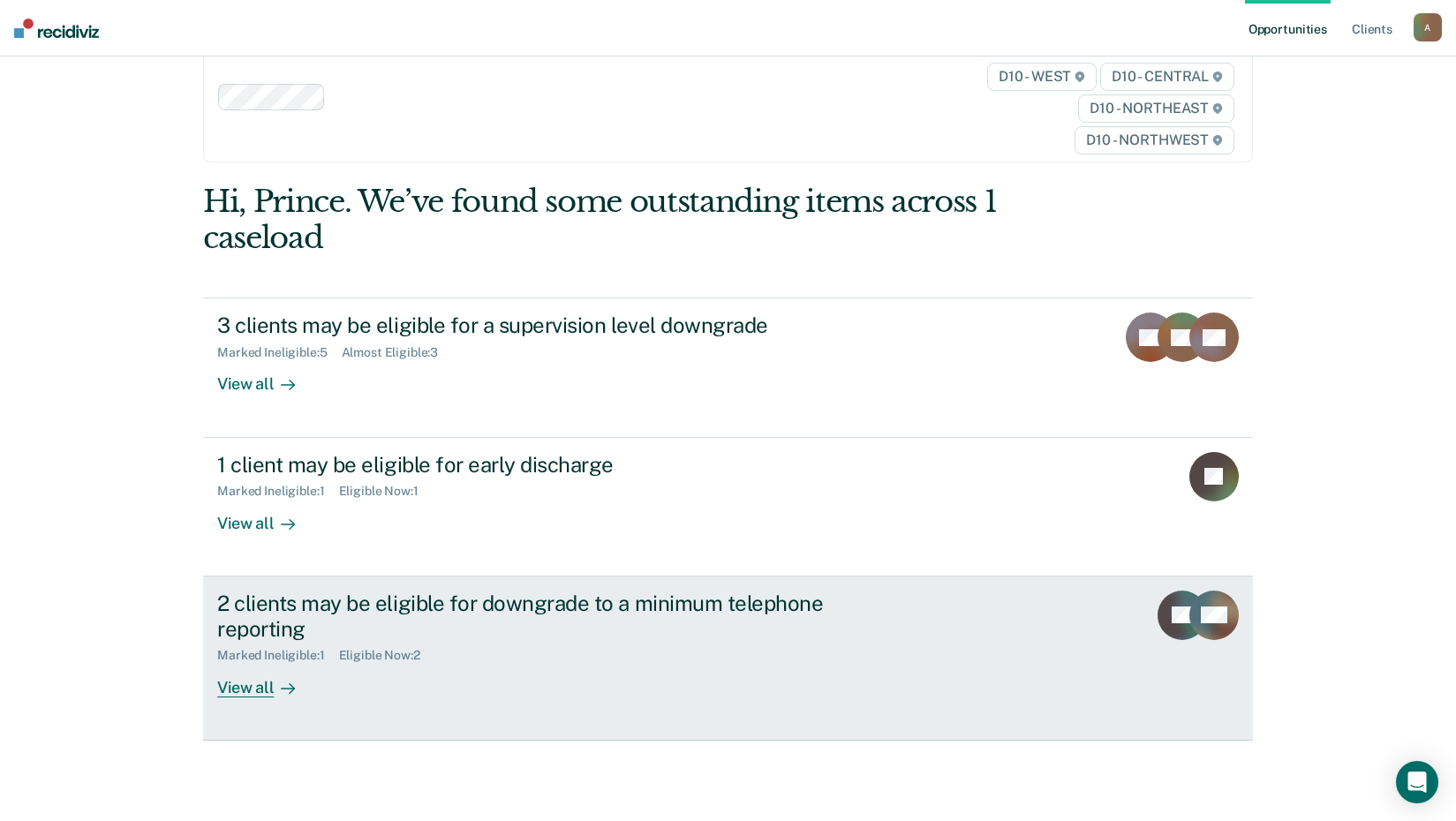
scroll to position [80, 0]
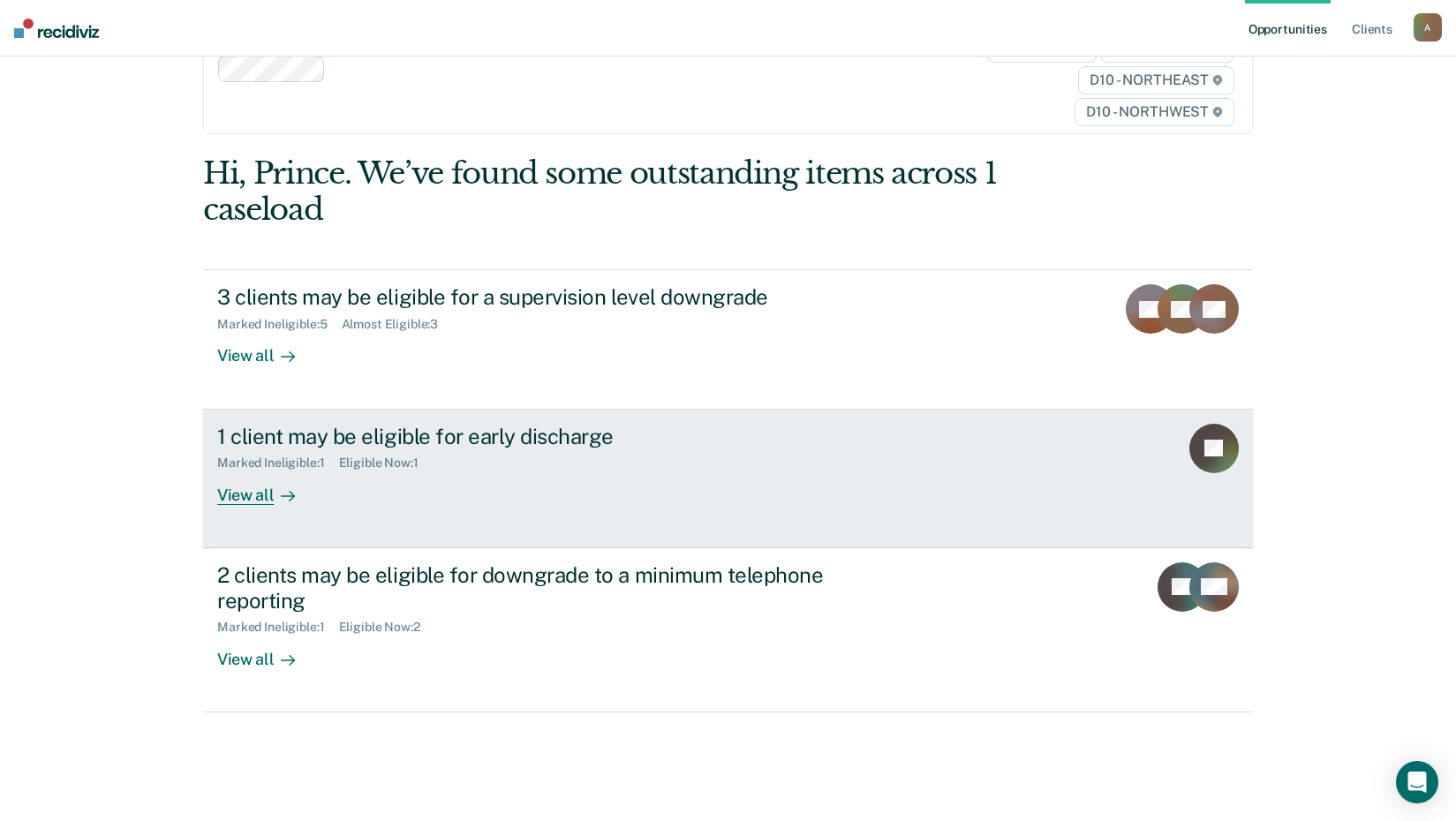
click at [233, 498] on div "View all" at bounding box center [267, 487] width 99 height 35
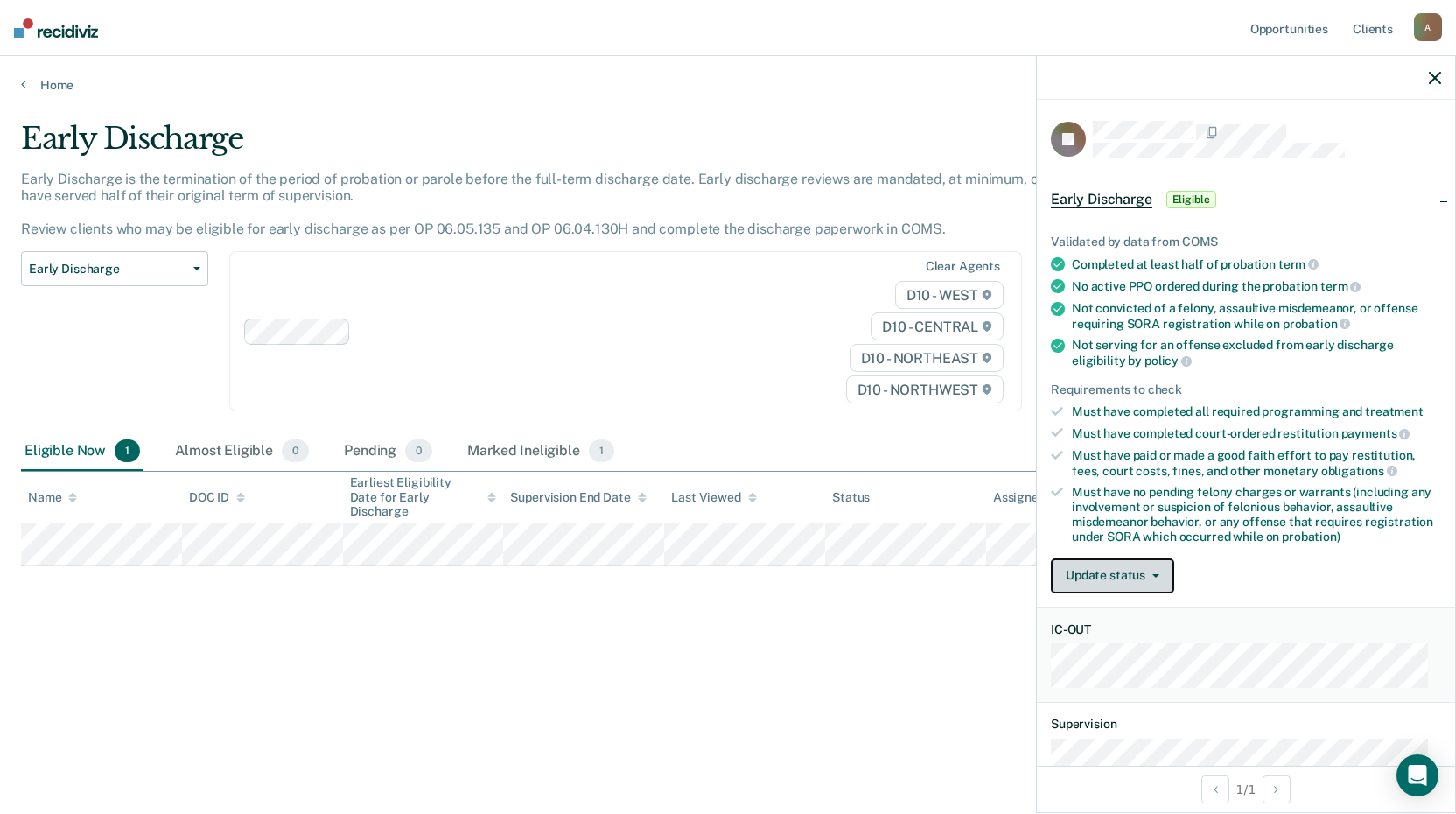
click at [1119, 579] on button "Update status" at bounding box center [1113, 576] width 124 height 35
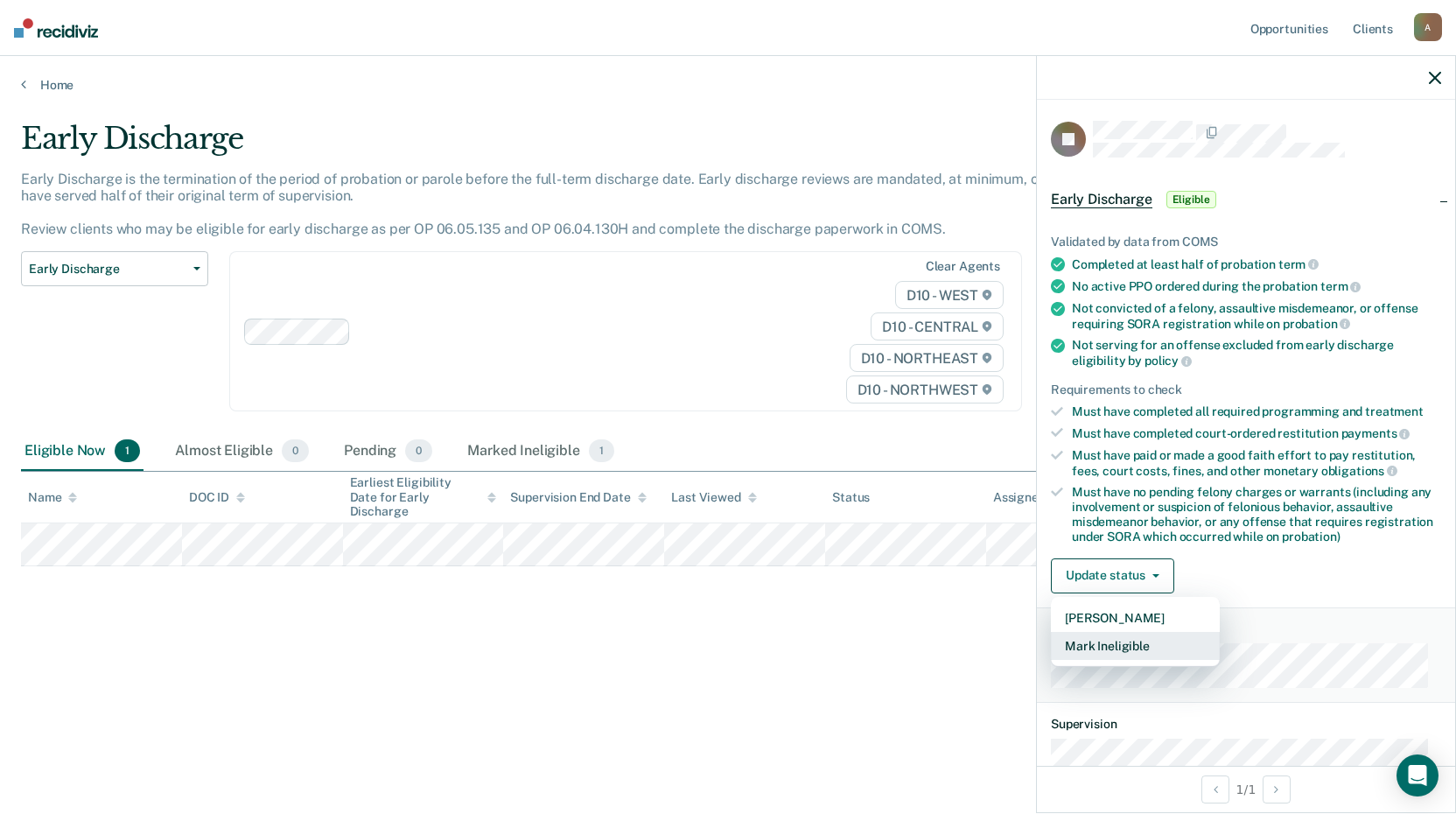
click at [1102, 644] on button "Mark Ineligible" at bounding box center [1136, 646] width 169 height 28
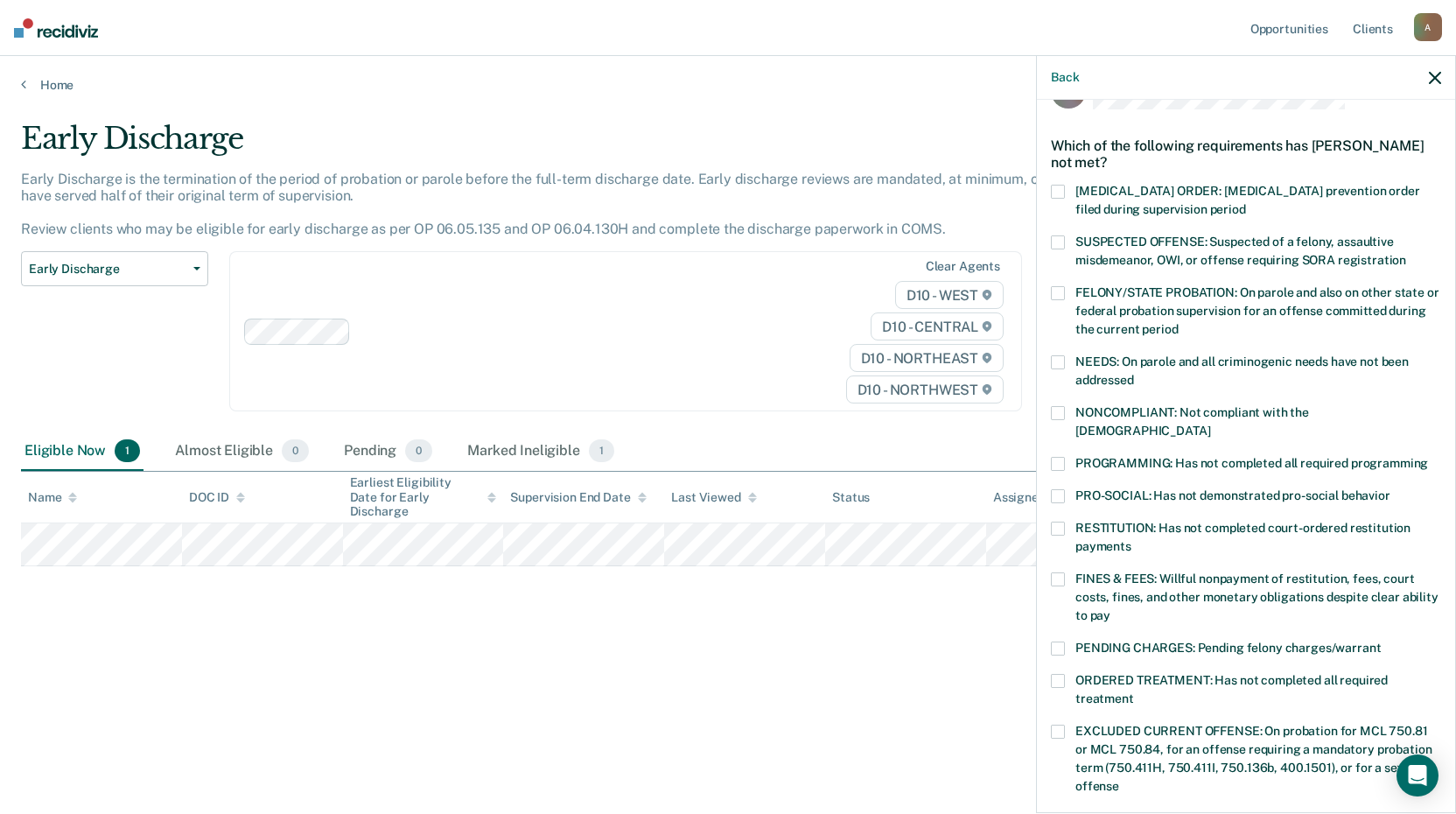
scroll to position [87, 0]
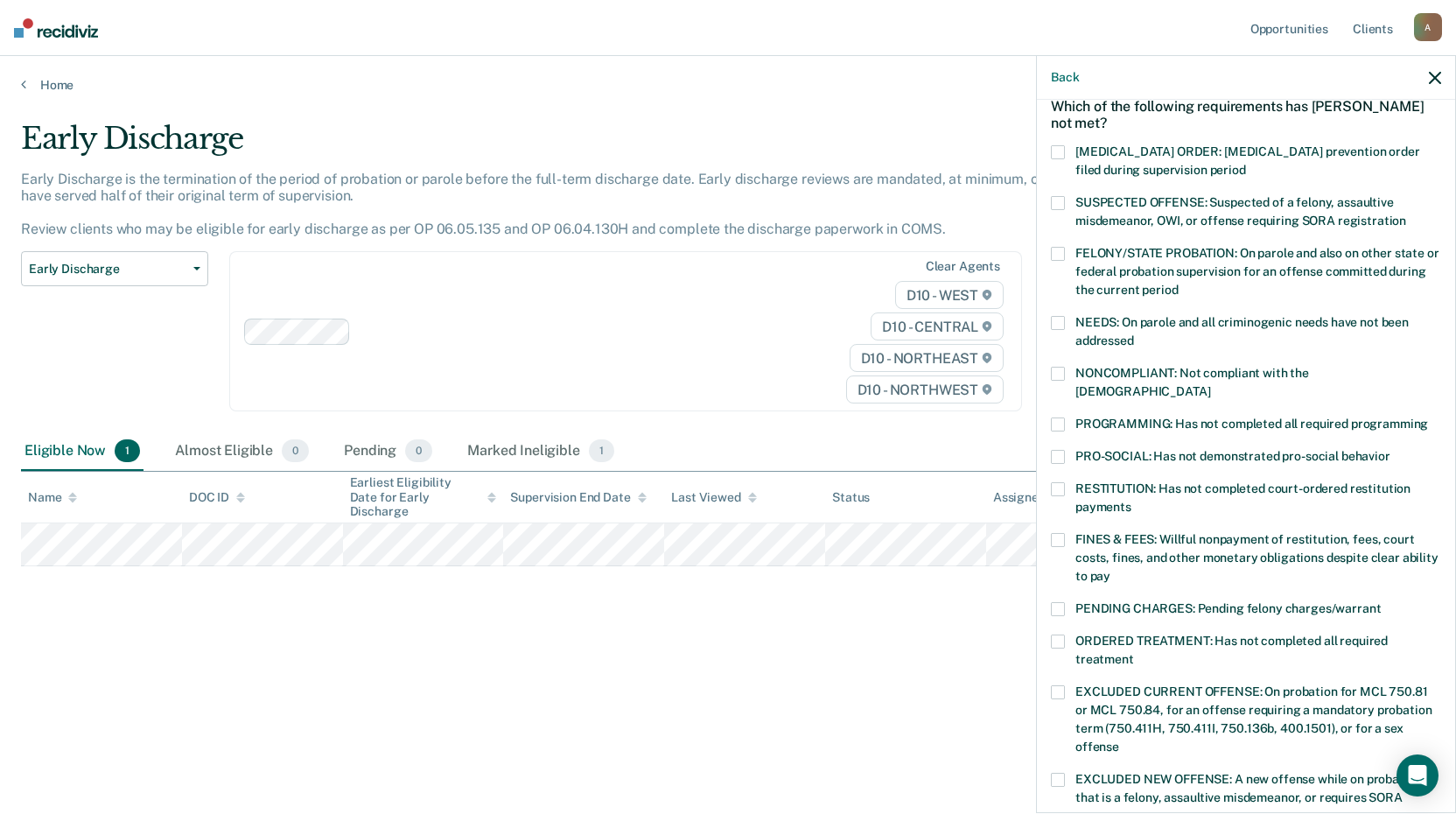
click at [1061, 533] on span at bounding box center [1058, 540] width 14 height 14
click at [1111, 569] on input "FINES & FEES: Willful nonpayment of restitution, fees, court costs, fines, and …" at bounding box center [1111, 569] width 0 height 0
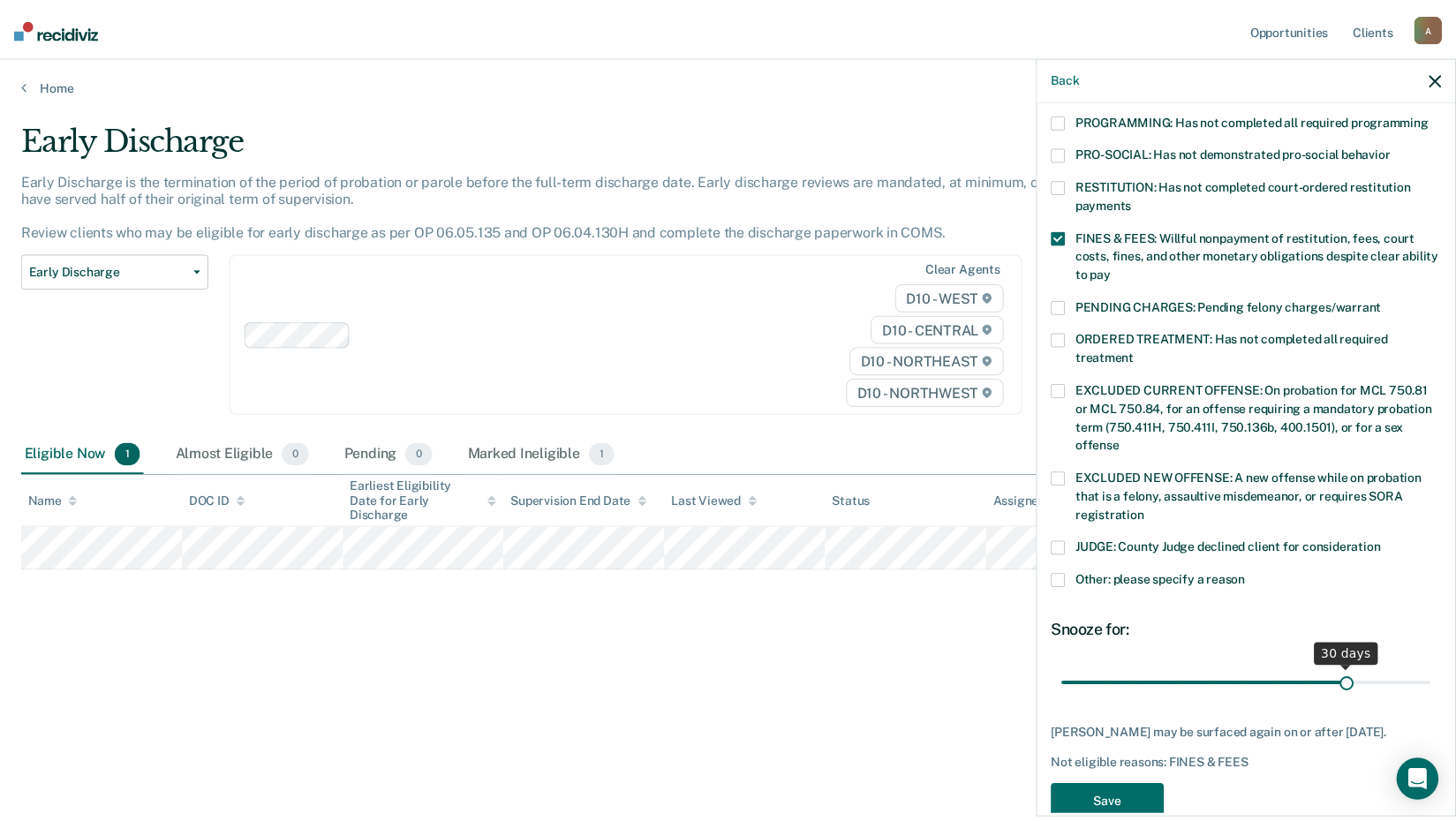
scroll to position [413, 0]
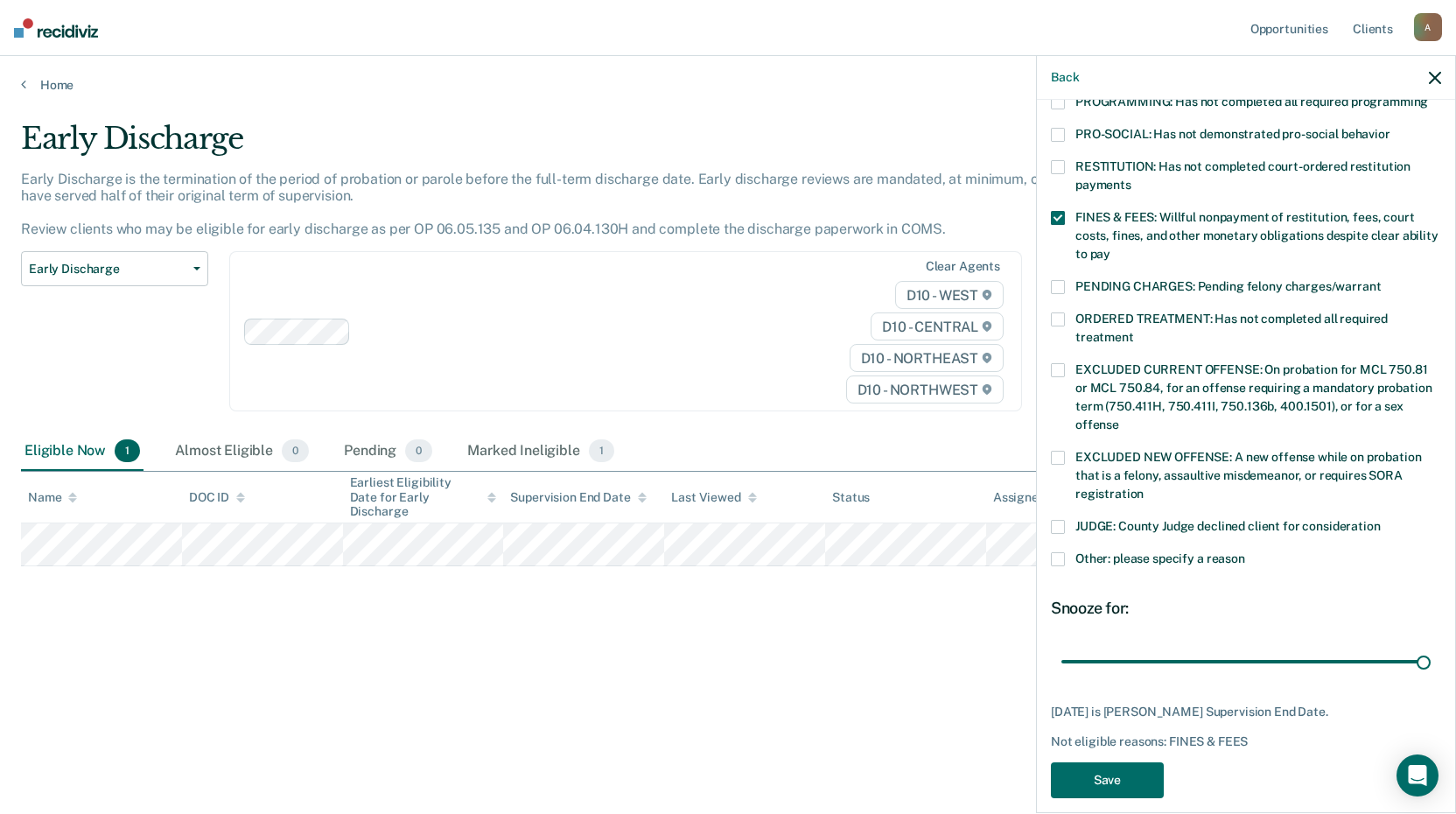
drag, startPoint x: 1338, startPoint y: 637, endPoint x: 1423, endPoint y: 665, distance: 89.5
type input "38"
click at [1430, 646] on input "range" at bounding box center [1247, 661] width 370 height 30
click at [1112, 772] on button "Save" at bounding box center [1107, 780] width 113 height 35
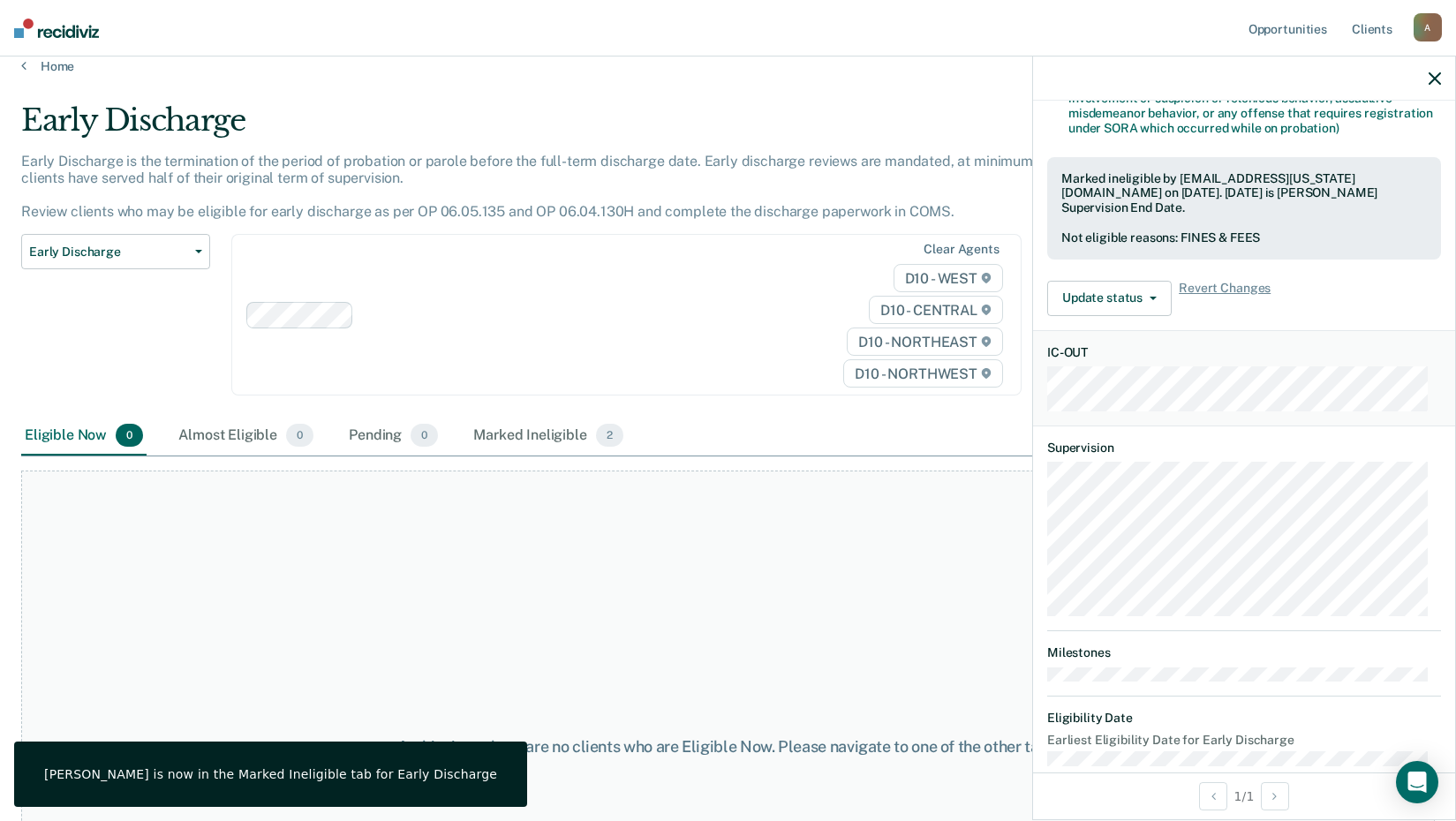
scroll to position [0, 0]
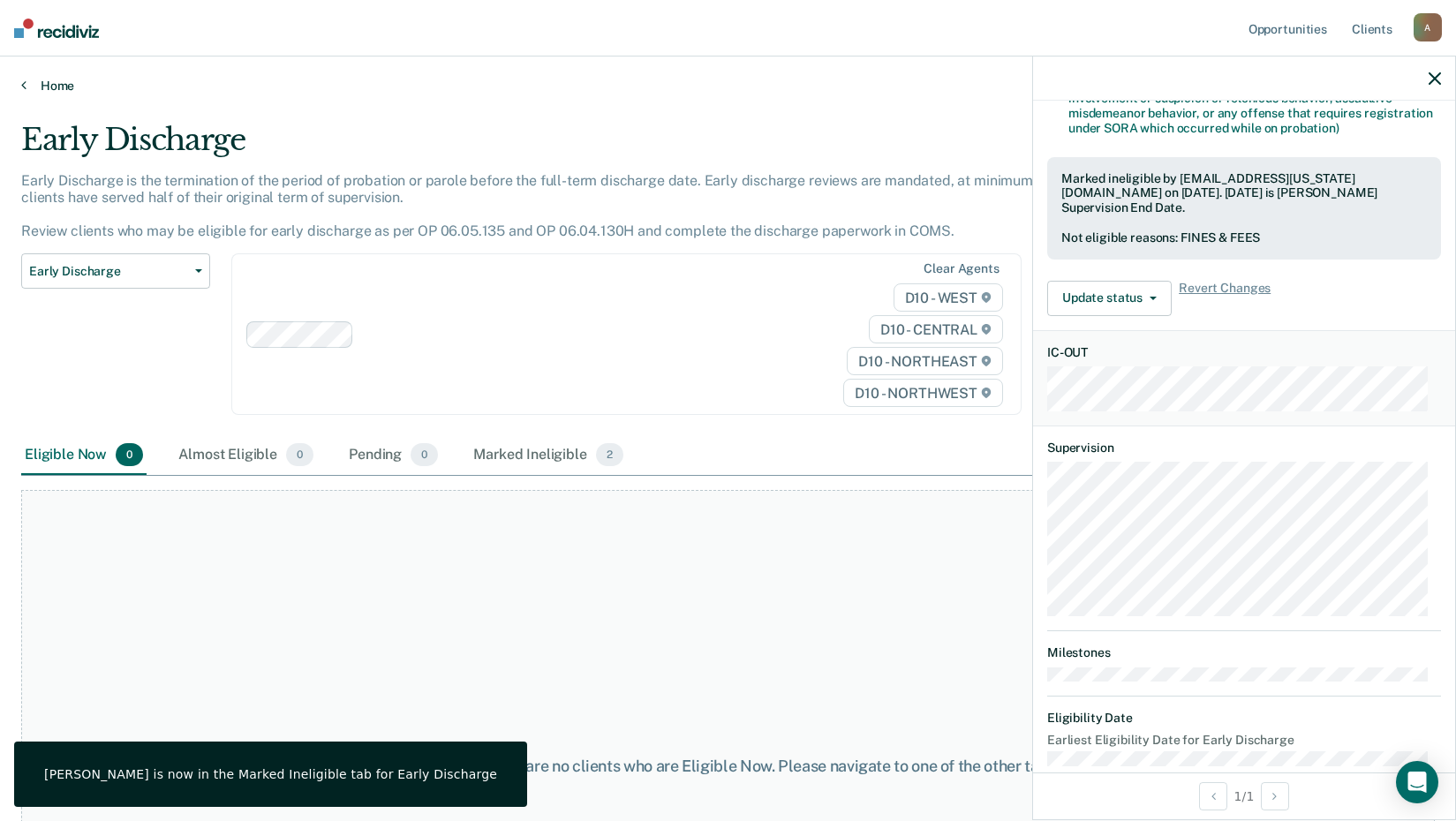
click at [27, 80] on link "Home" at bounding box center [727, 85] width 1413 height 16
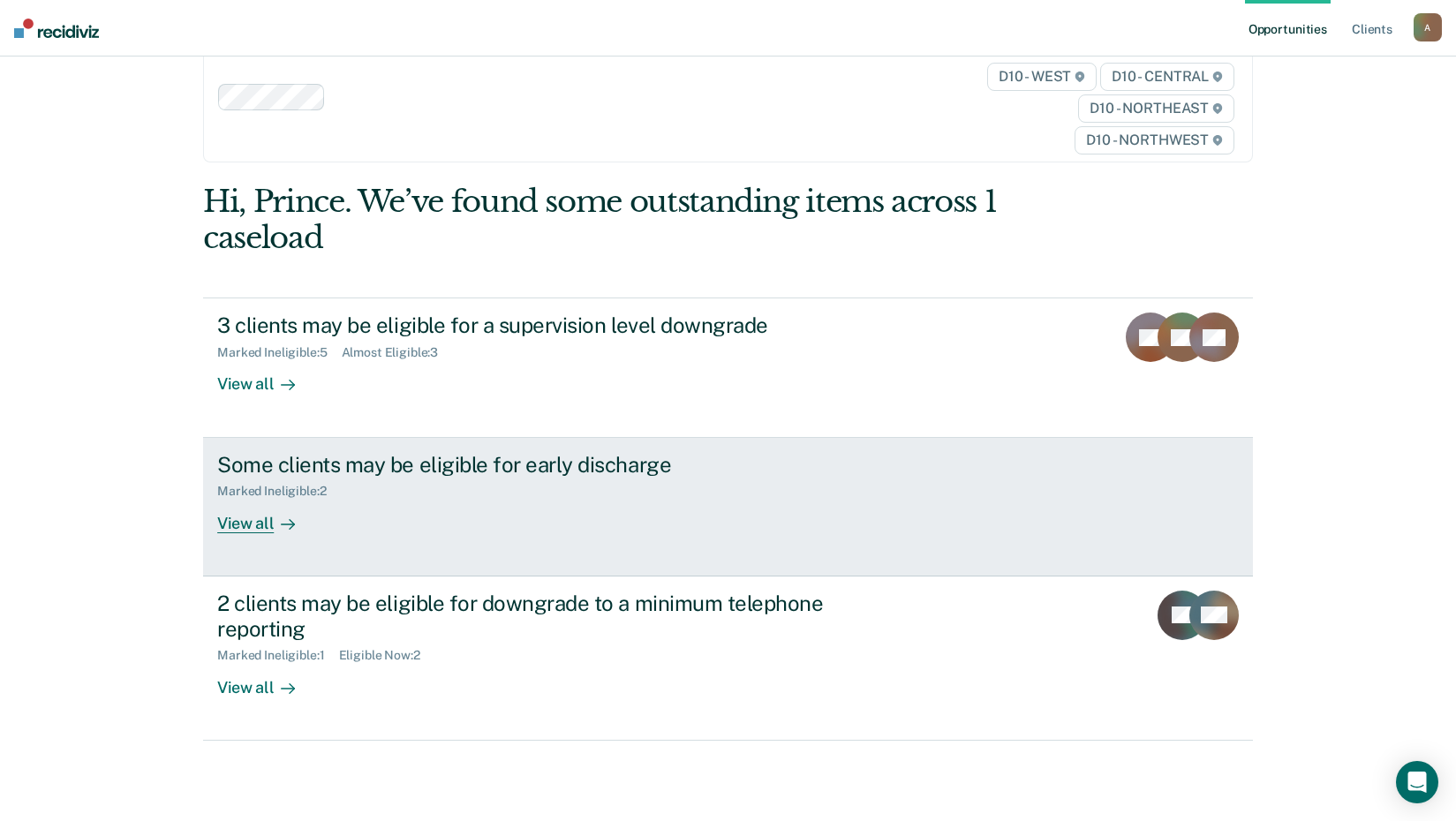
scroll to position [80, 0]
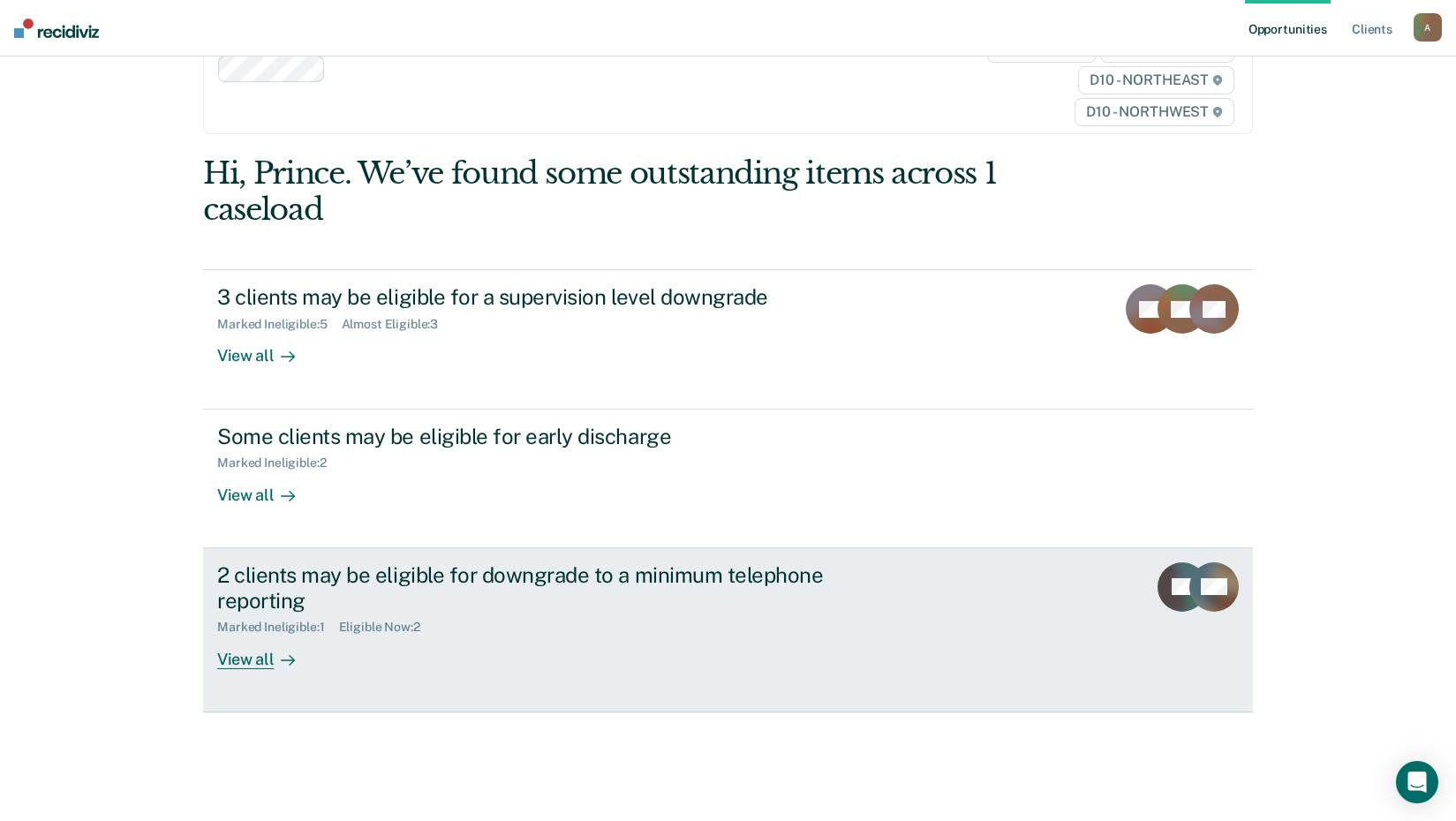
click at [255, 662] on div "View all" at bounding box center [267, 651] width 99 height 35
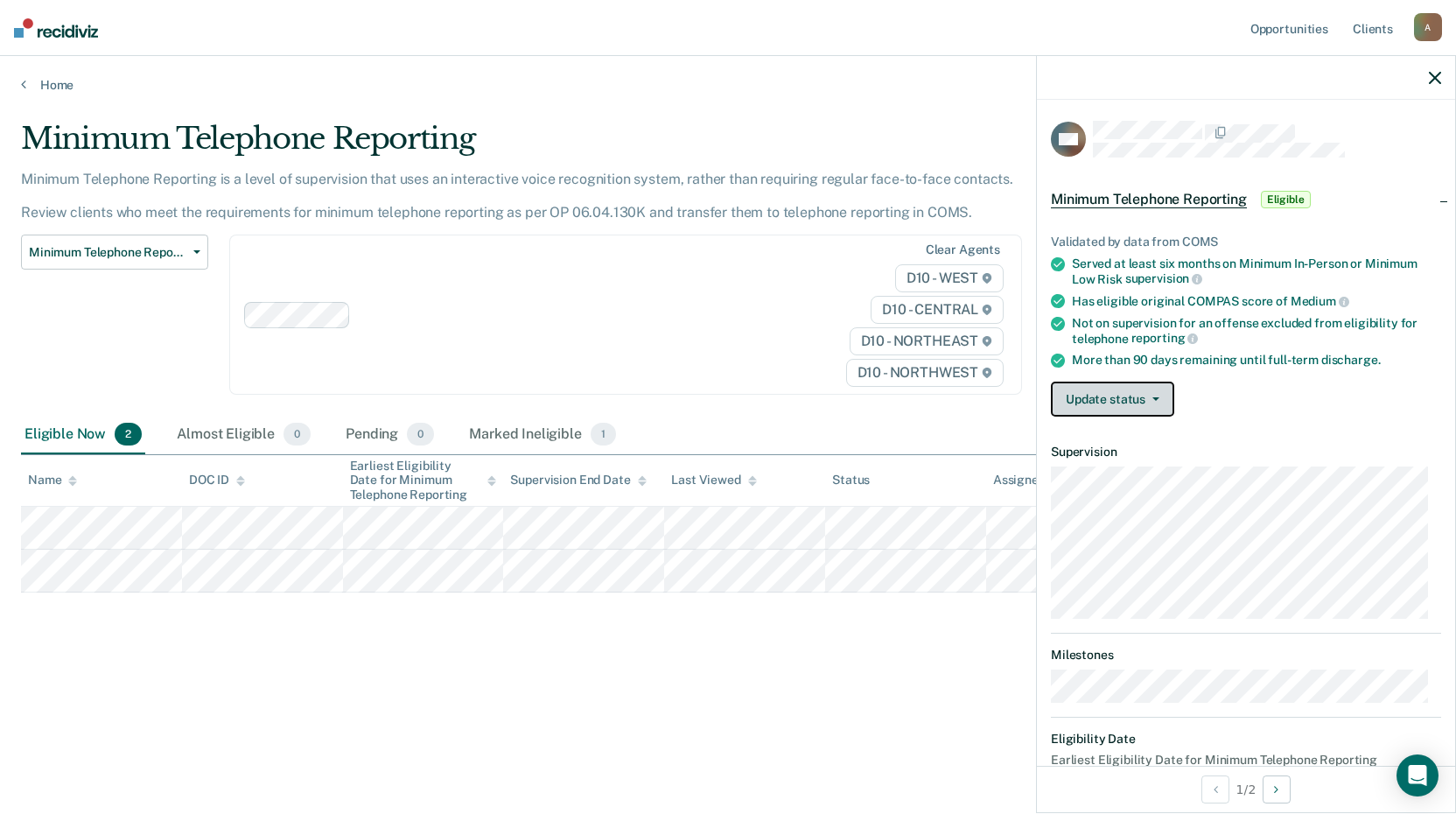
click at [1137, 408] on button "Update status" at bounding box center [1113, 399] width 124 height 35
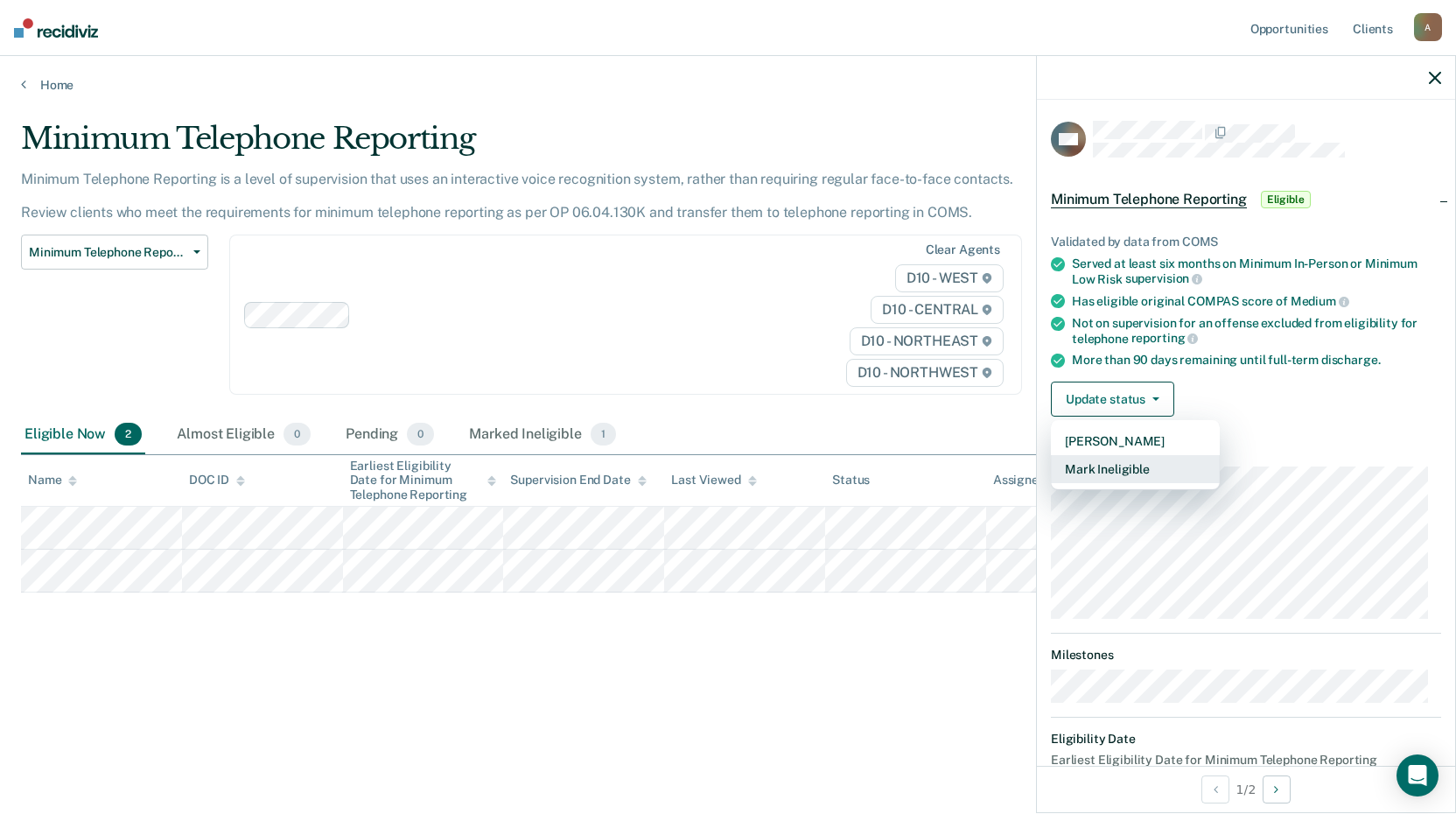
click at [1117, 470] on button "Mark Ineligible" at bounding box center [1136, 469] width 169 height 28
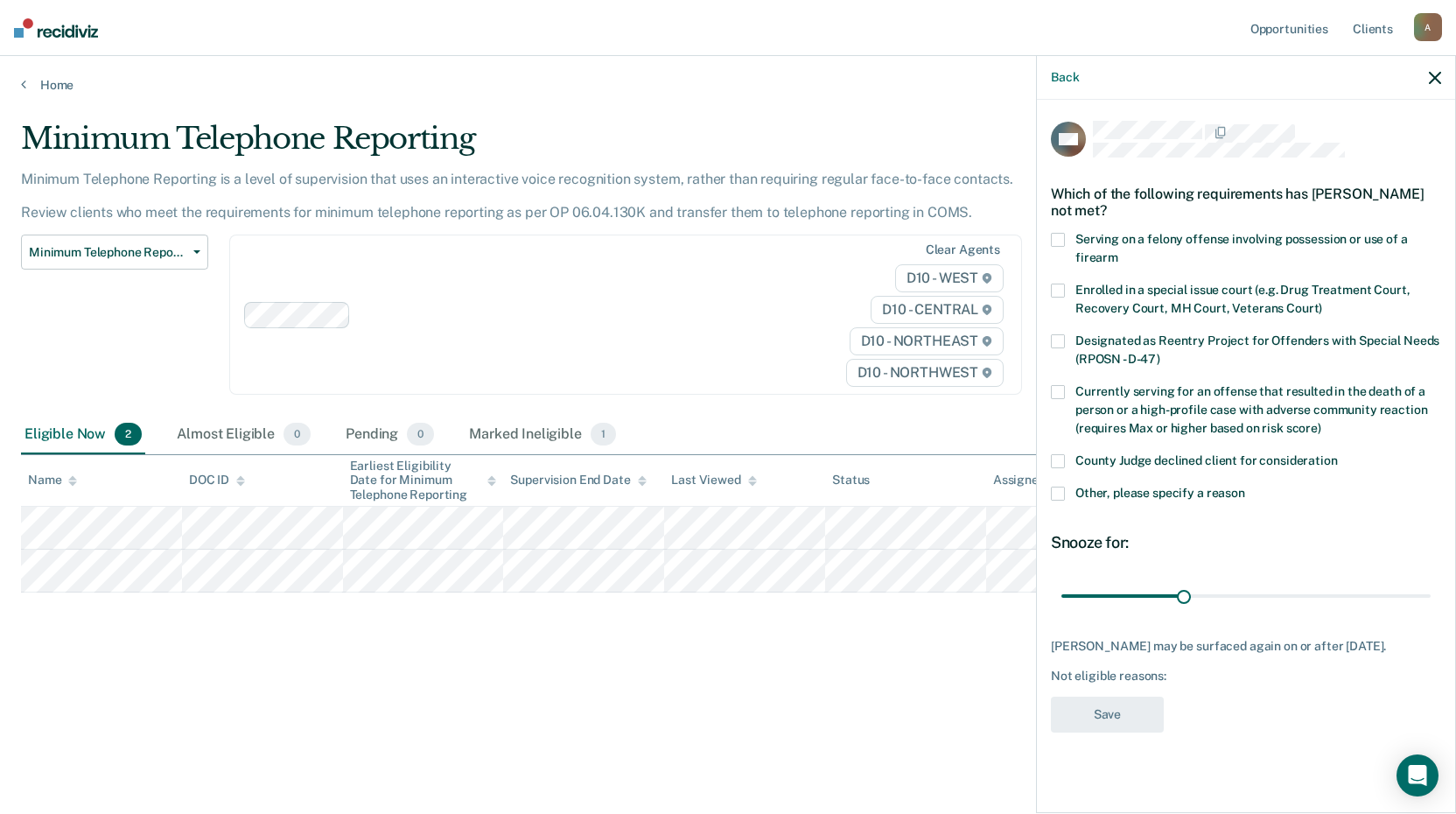
click at [1063, 500] on label "Other, please specify a reason" at bounding box center [1246, 495] width 390 height 19
click at [1246, 487] on input "Other, please specify a reason" at bounding box center [1246, 487] width 0 height 0
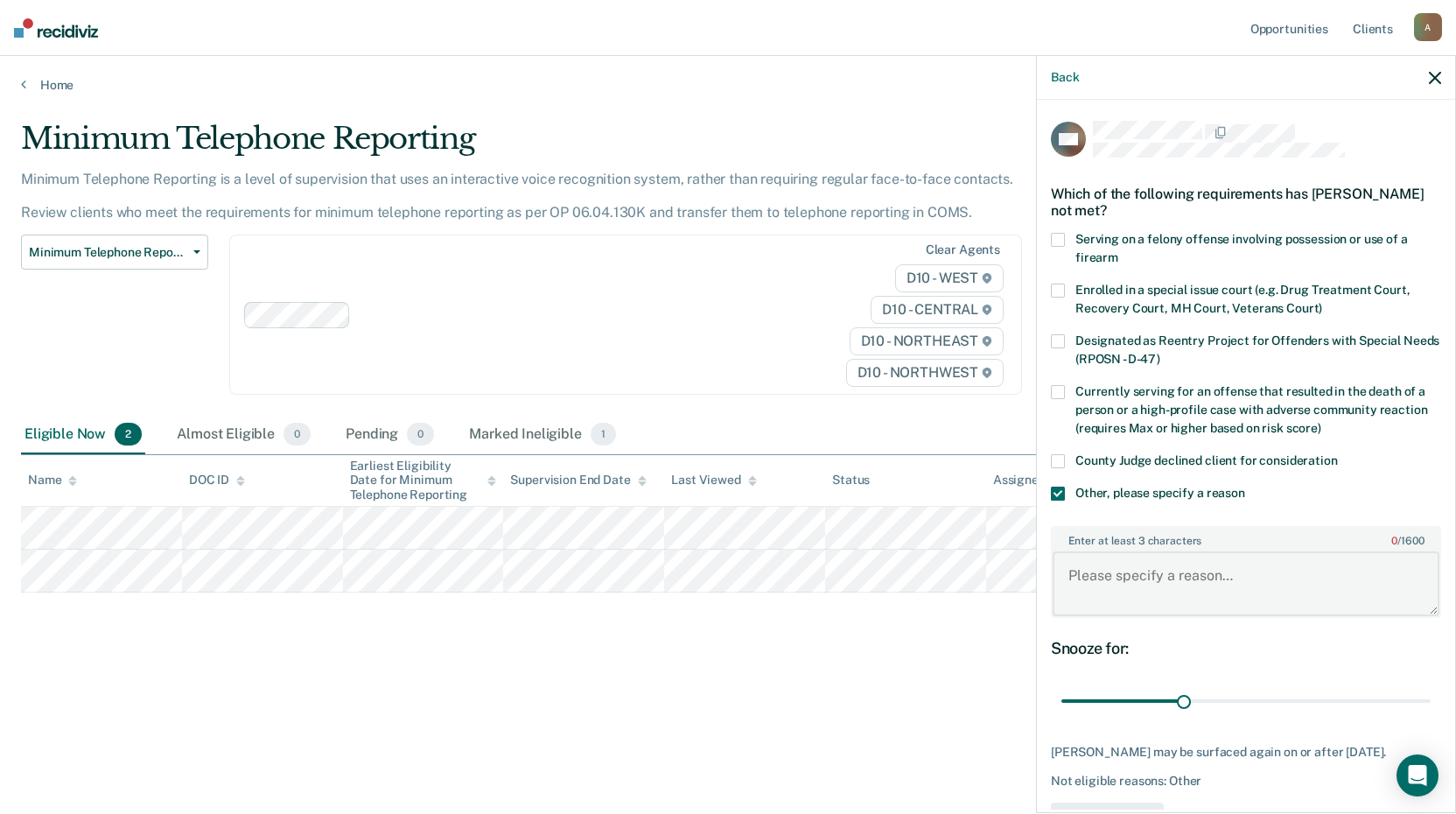
click at [1092, 594] on textarea "Enter at least 3 characters 0 / 1600" at bounding box center [1246, 584] width 386 height 65
paste textarea "REZIDIVIZ- Classification reviewed today, Michigan is waiting for response on e…"
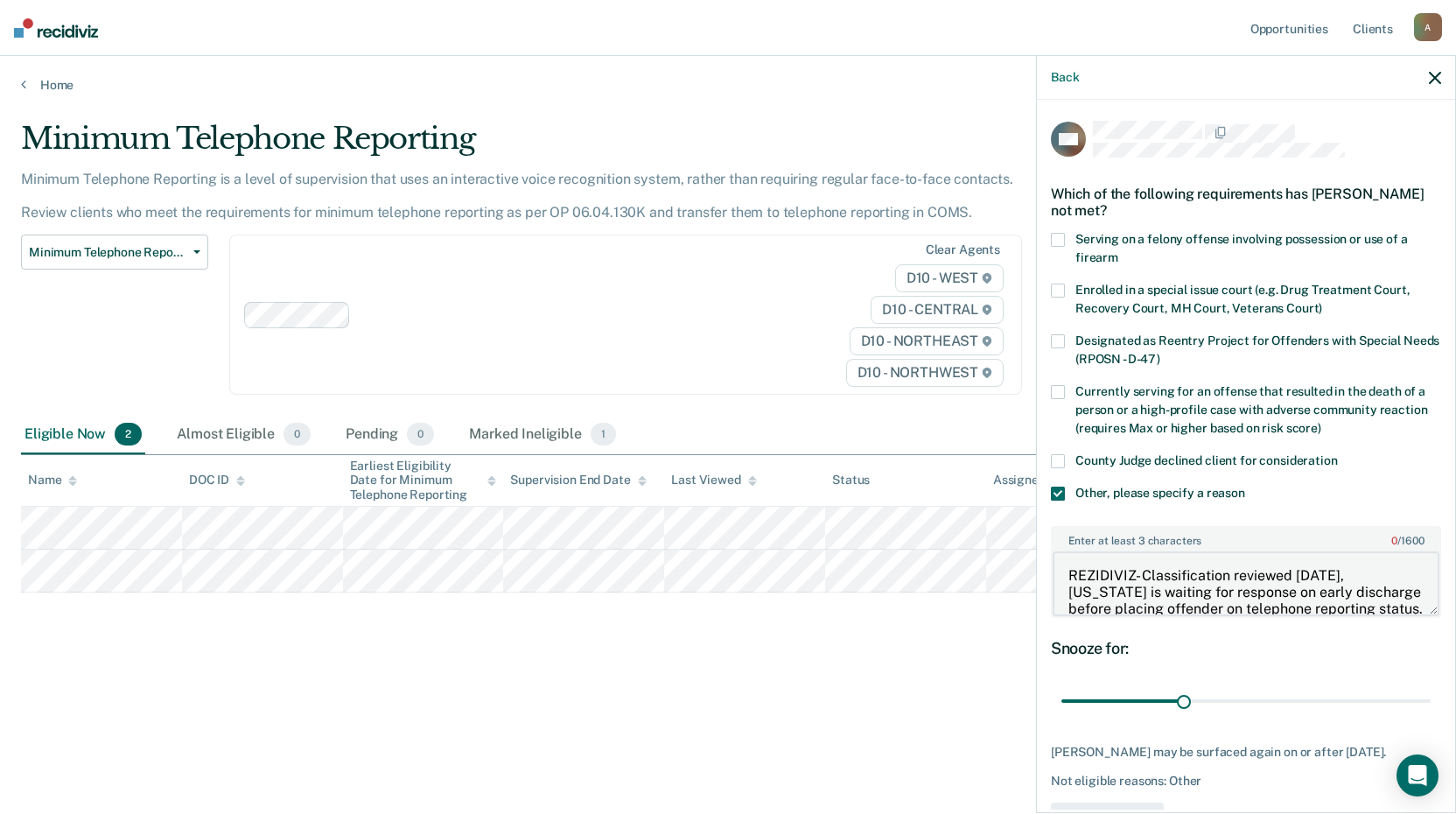
scroll to position [3, 0]
type textarea "REZIDIVIZ- Classification reviewed today, Michigan is waiting for response on e…"
drag, startPoint x: 1181, startPoint y: 703, endPoint x: 1441, endPoint y: 711, distance: 260.1
type input "90"
click at [1430, 711] on input "range" at bounding box center [1247, 701] width 370 height 30
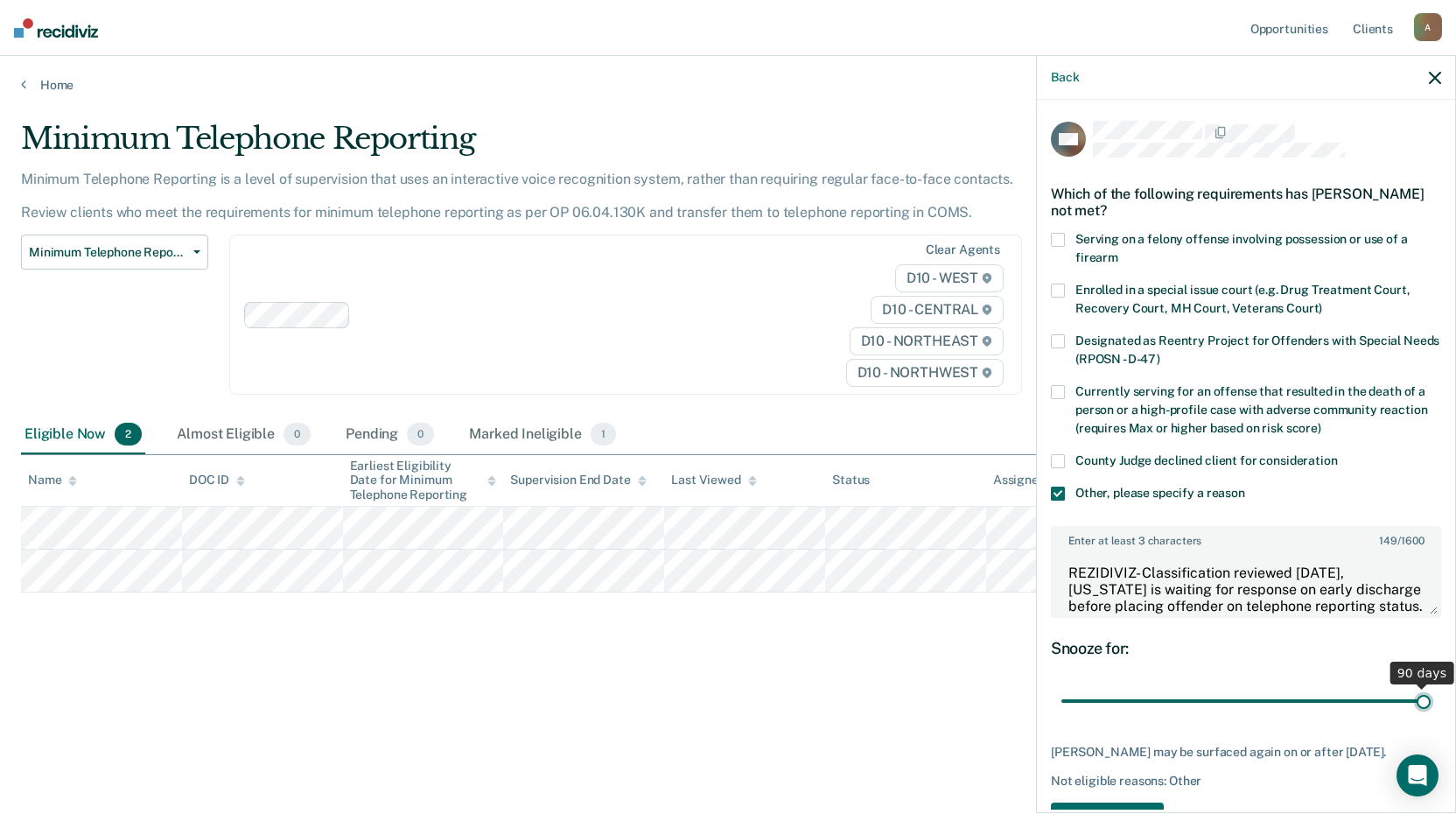
scroll to position [74, 0]
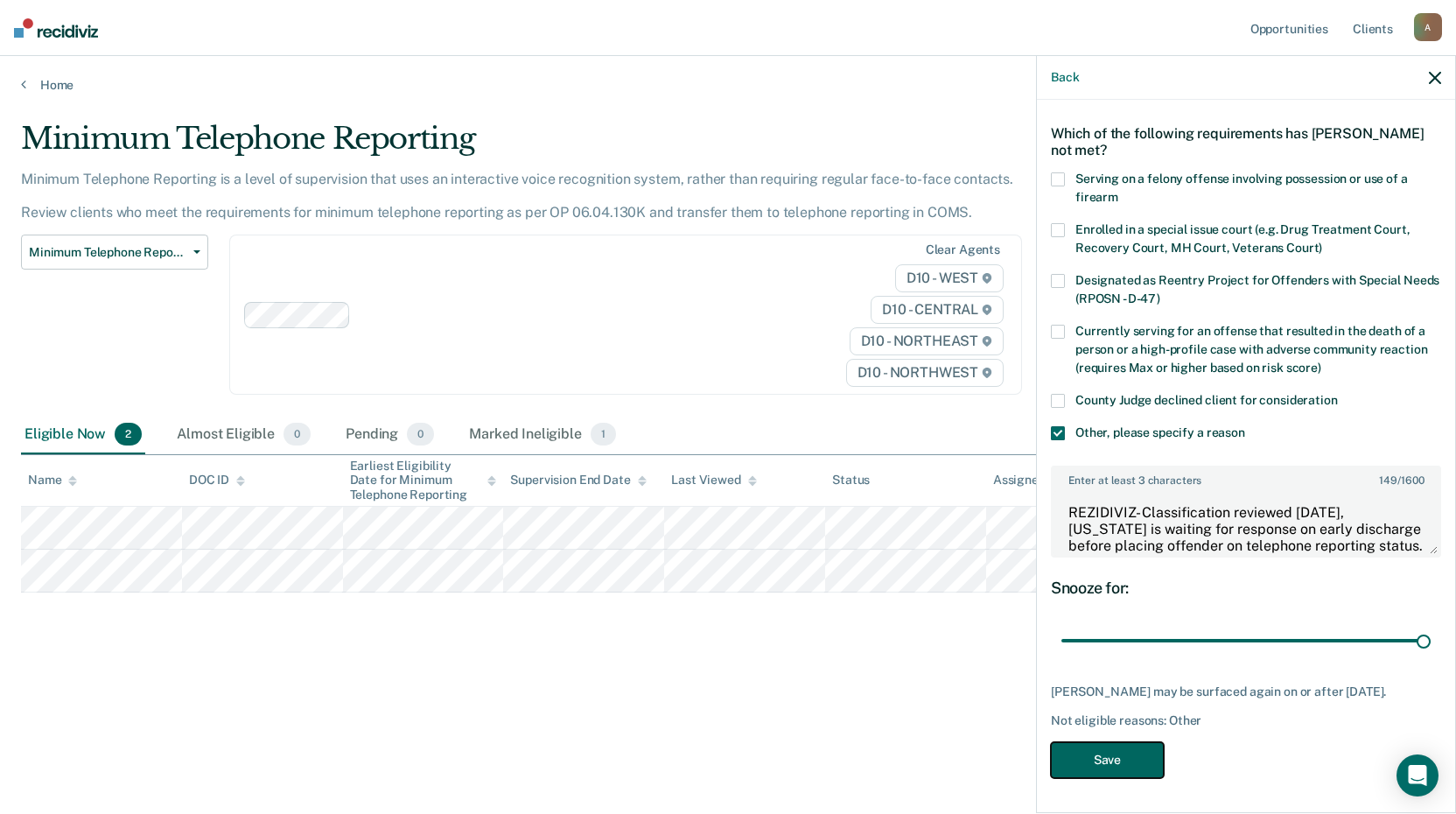
click at [1118, 759] on button "Save" at bounding box center [1107, 760] width 113 height 35
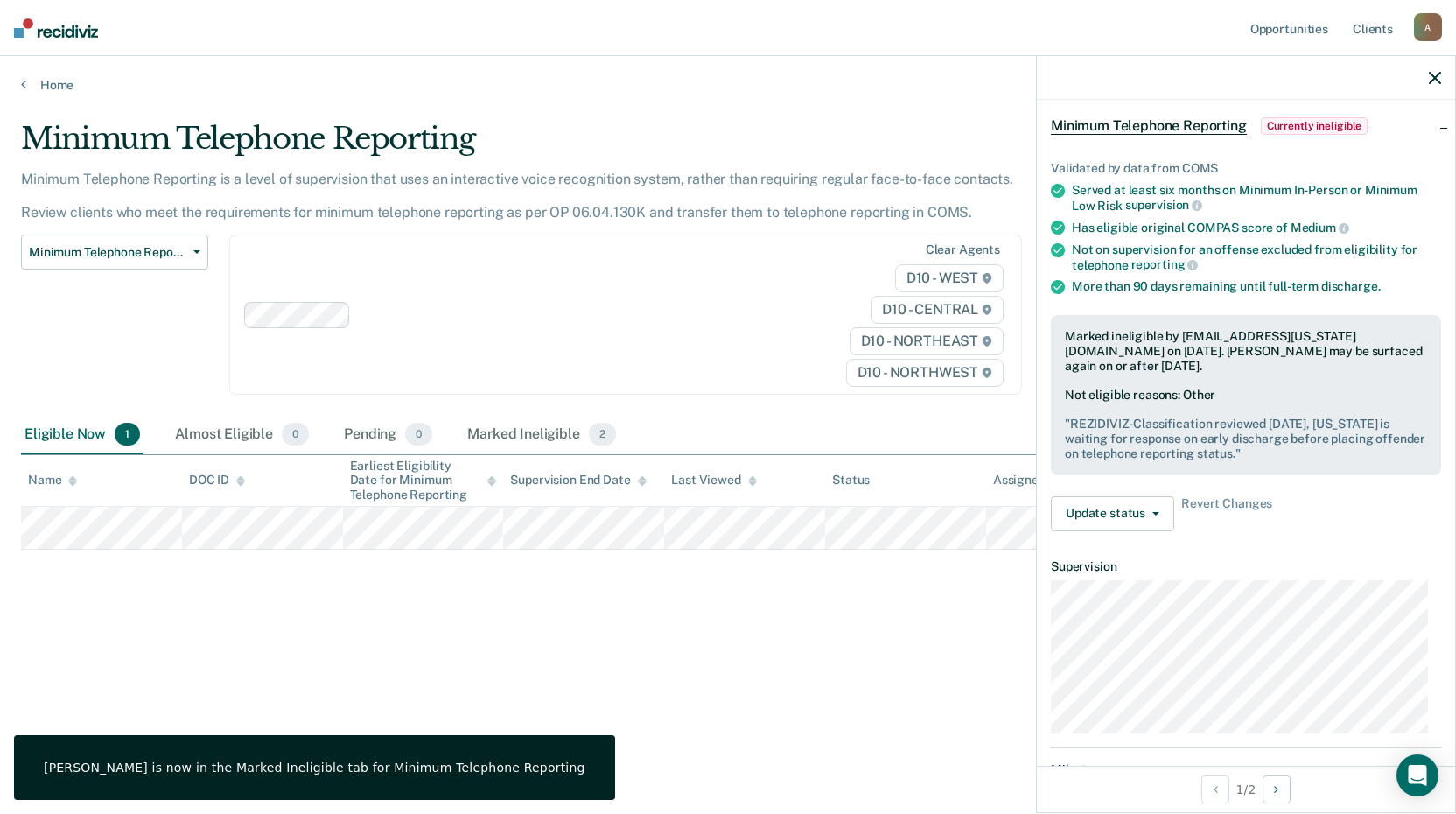
scroll to position [53, 0]
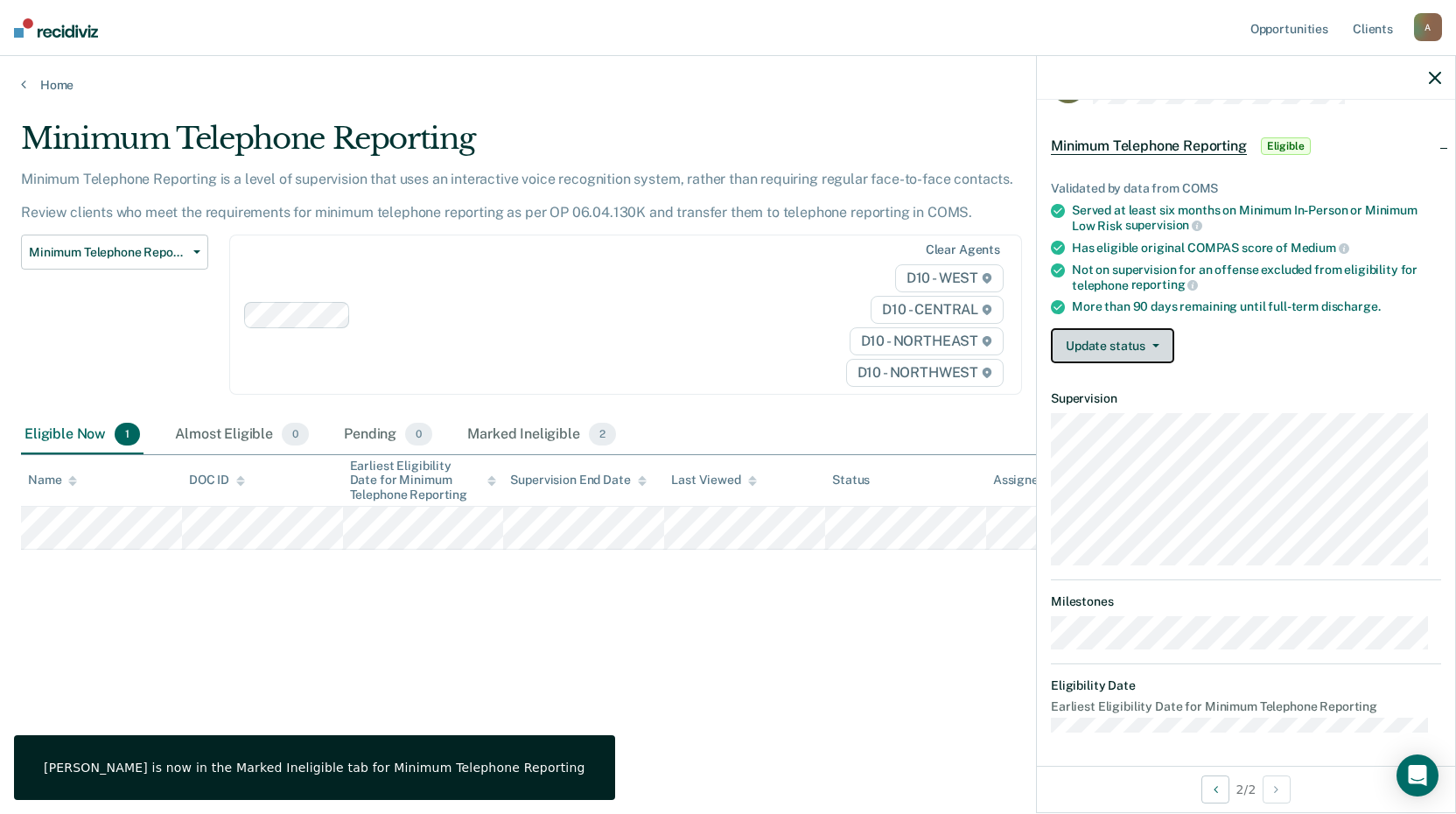
click at [1136, 354] on button "Update status" at bounding box center [1113, 346] width 124 height 35
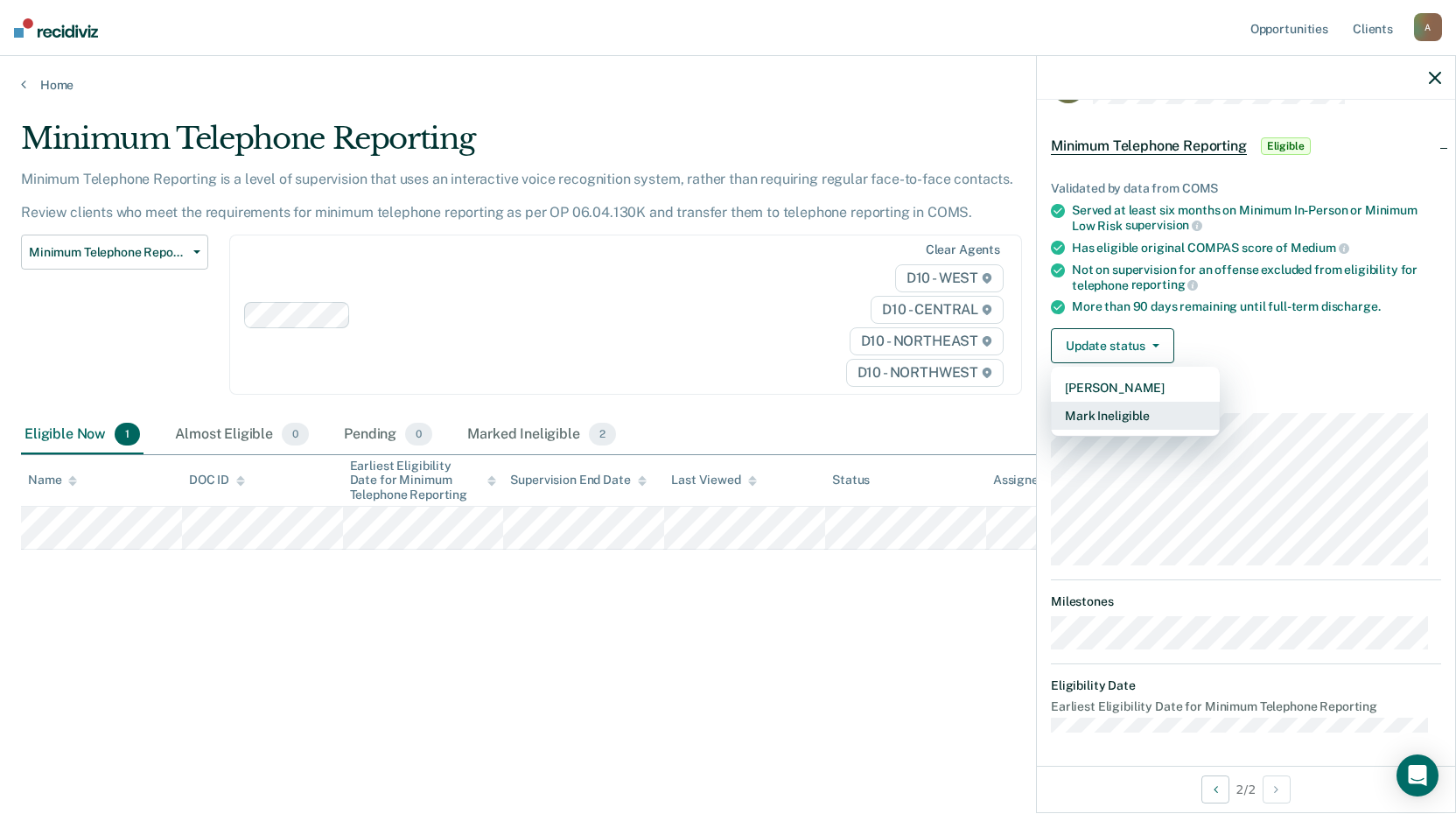
click at [1105, 419] on button "Mark Ineligible" at bounding box center [1136, 416] width 169 height 28
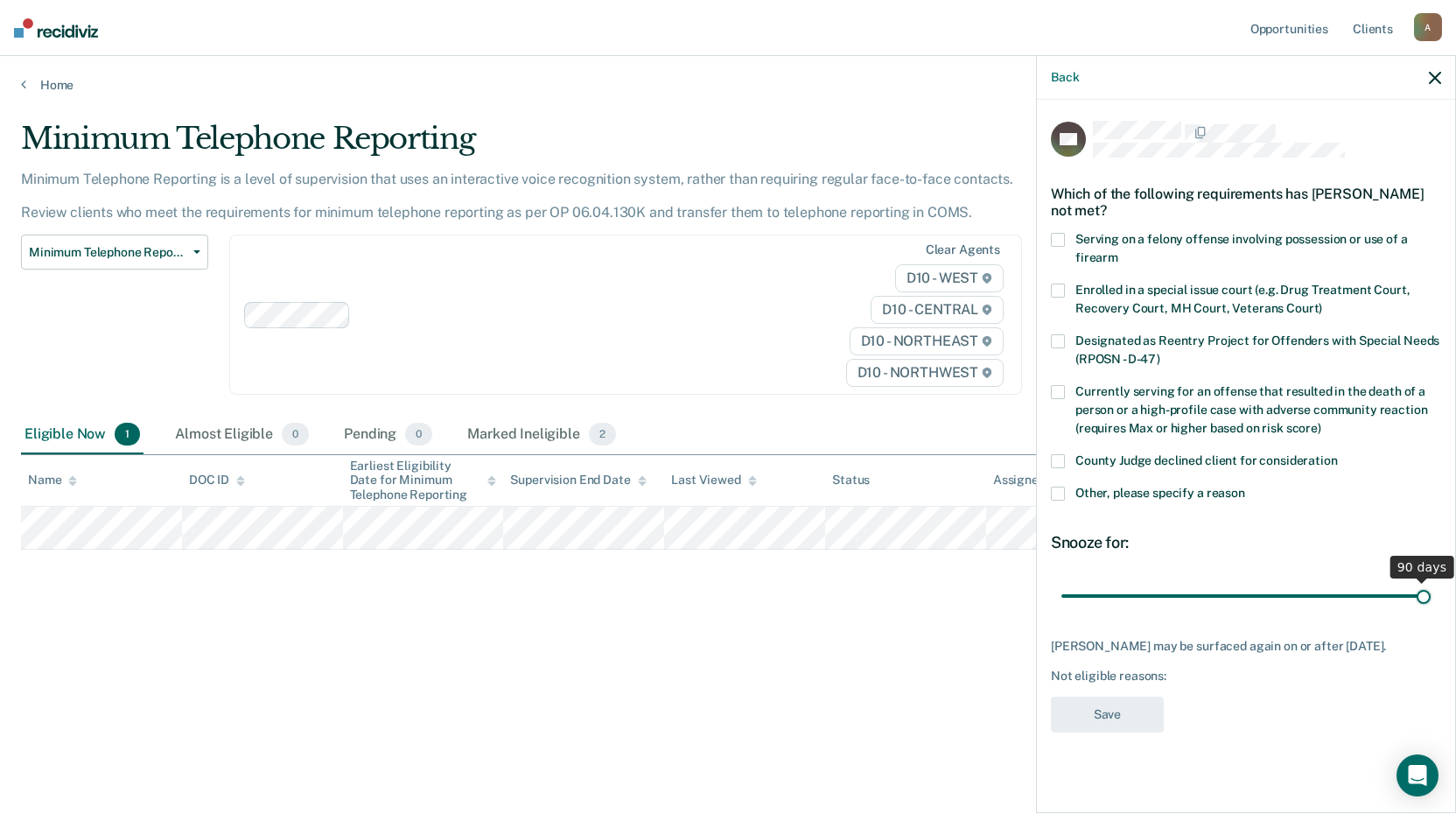
drag, startPoint x: 1178, startPoint y: 588, endPoint x: 1452, endPoint y: 608, distance: 274.7
type input "90"
click at [1430, 608] on input "range" at bounding box center [1247, 595] width 370 height 30
click at [1059, 496] on span at bounding box center [1058, 494] width 14 height 14
click at [1246, 487] on input "Other, please specify a reason" at bounding box center [1246, 487] width 0 height 0
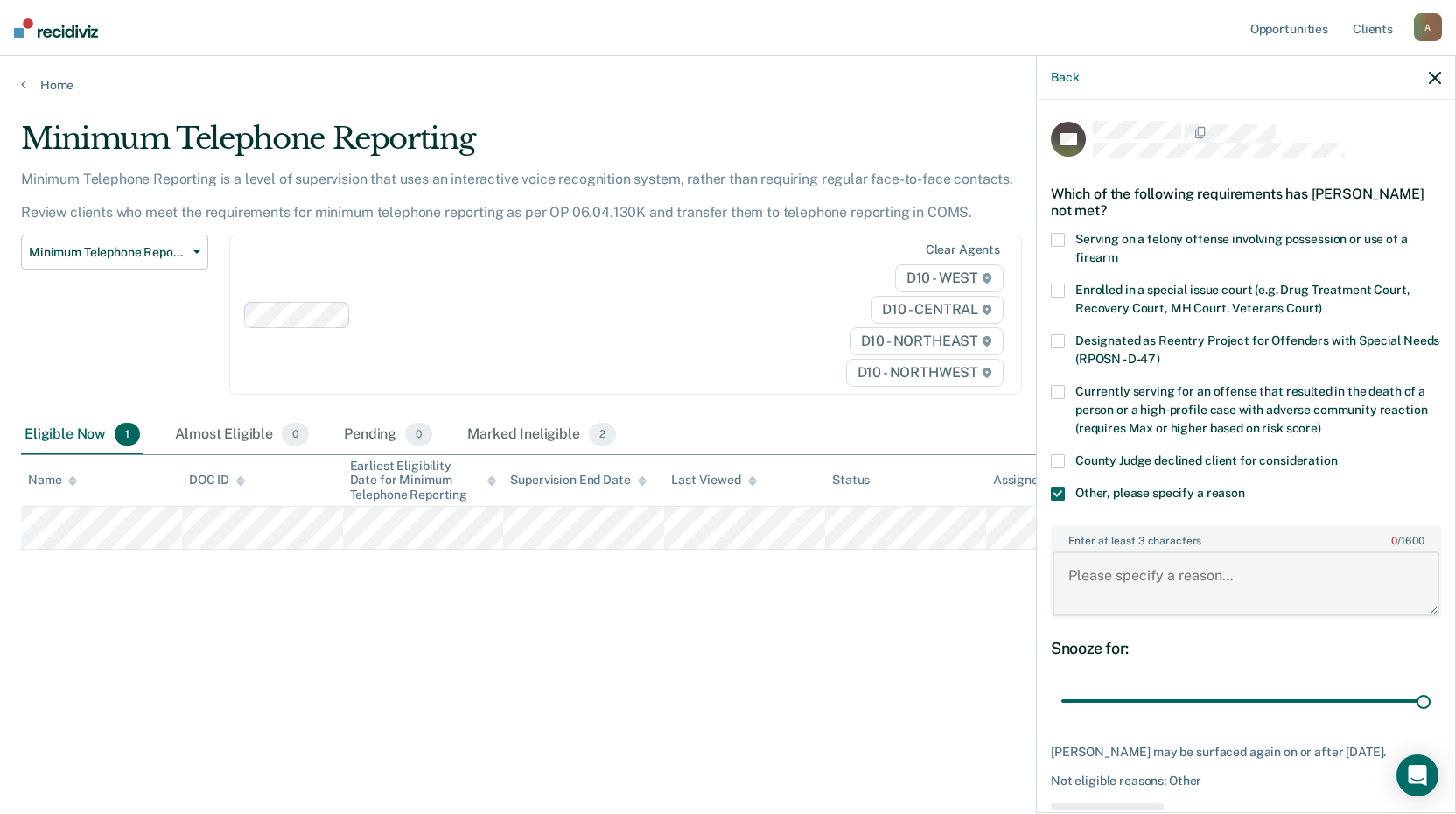
click at [1095, 568] on textarea "Enter at least 3 characters 0 / 1600" at bounding box center [1246, 584] width 386 height 65
paste textarea "REZIDIVIZ- Classification reviewed today, Michigan is waiting for response on e…"
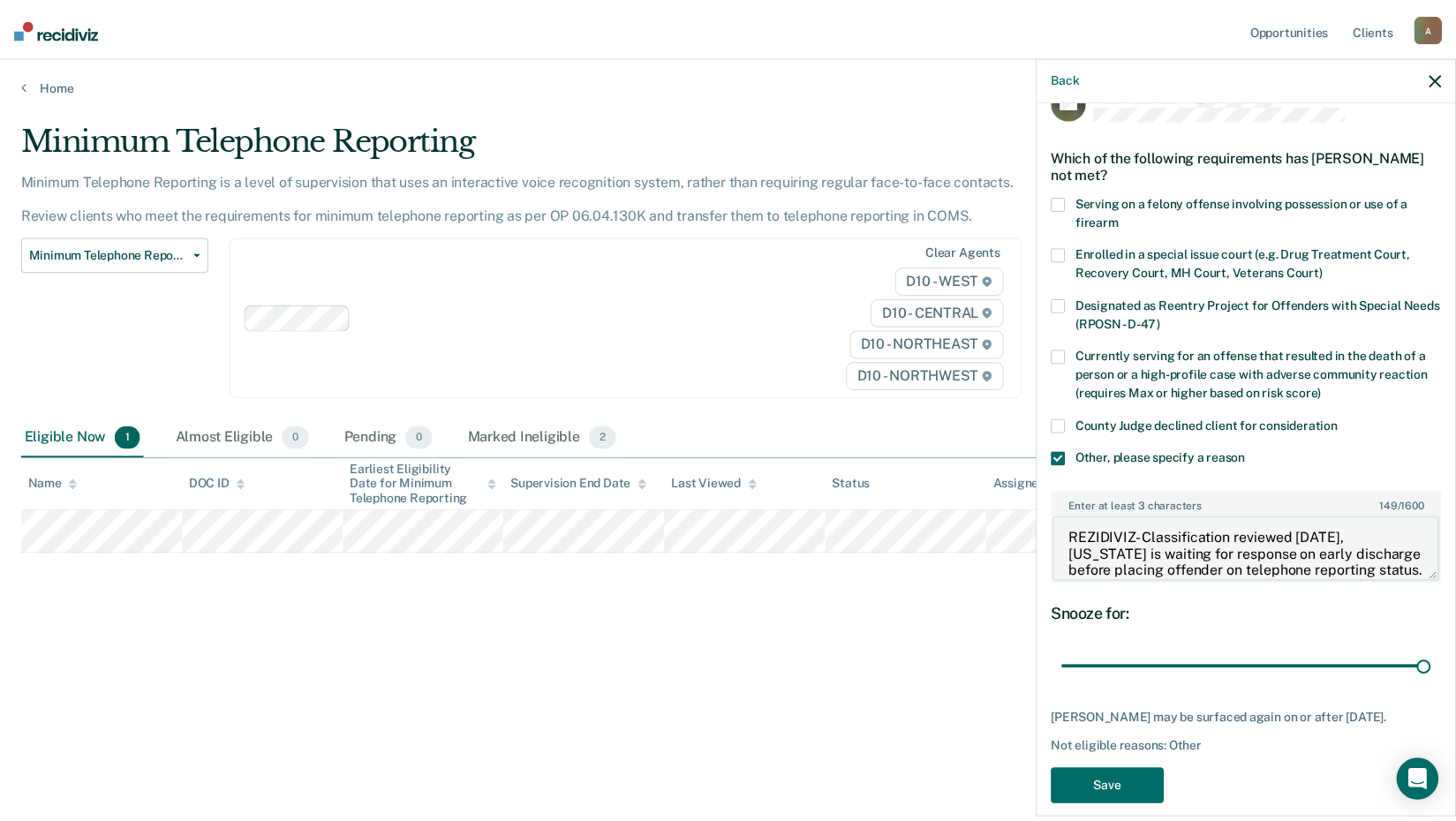
scroll to position [59, 0]
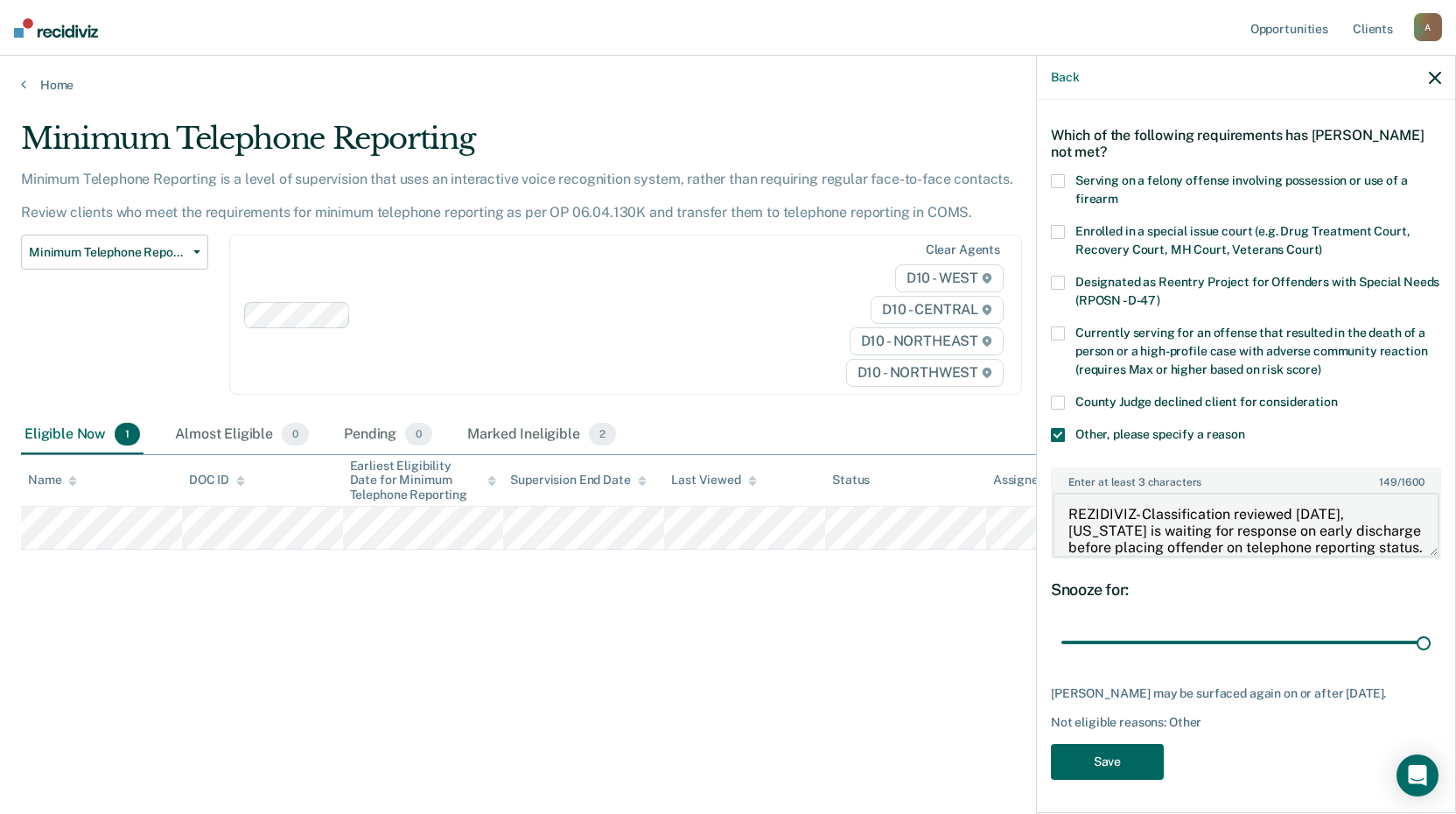
type textarea "REZIDIVIZ- Classification reviewed today, Michigan is waiting for response on e…"
click at [1142, 768] on button "Save" at bounding box center [1107, 762] width 113 height 35
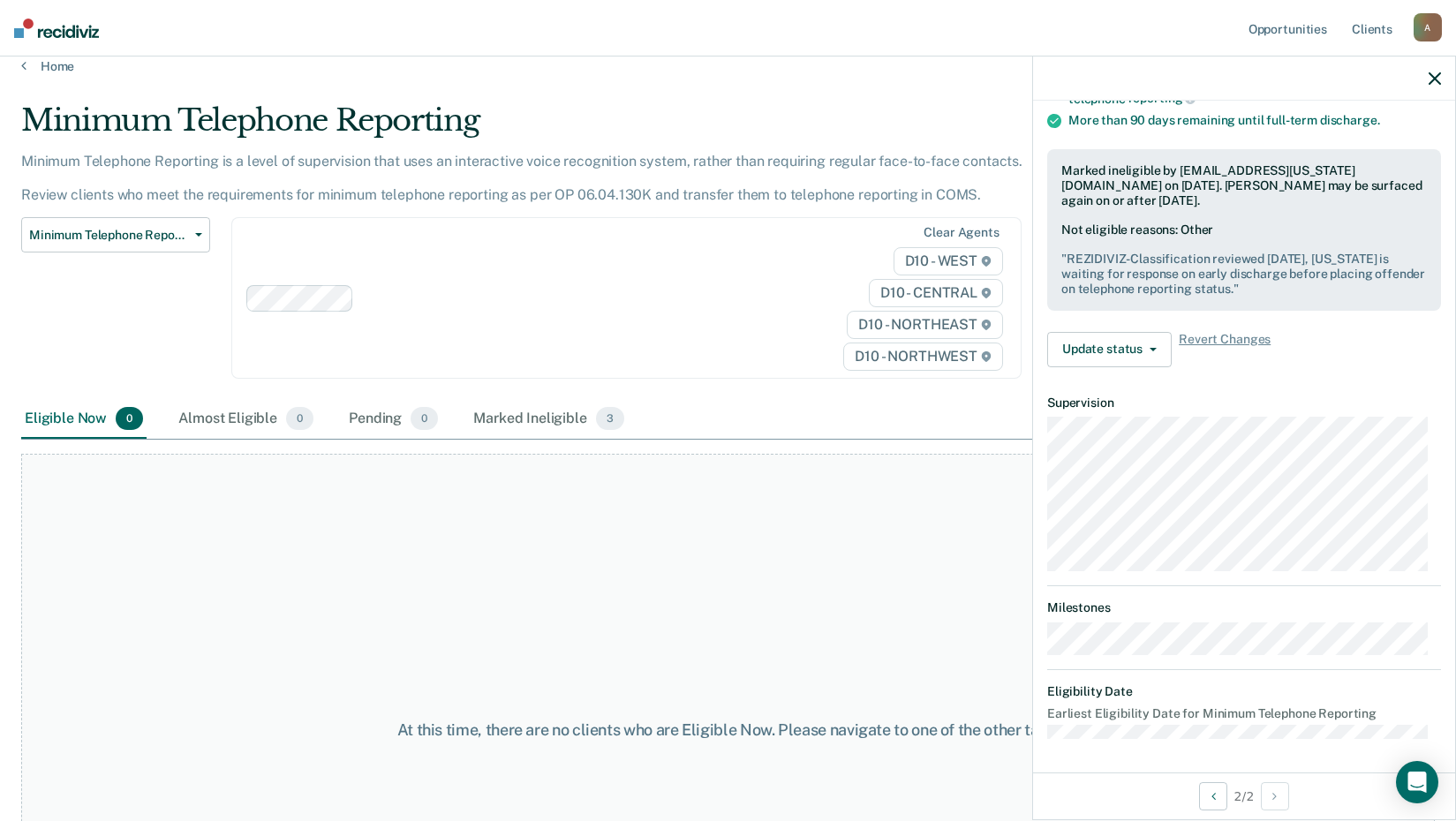
scroll to position [0, 0]
